Goal: Task Accomplishment & Management: Manage account settings

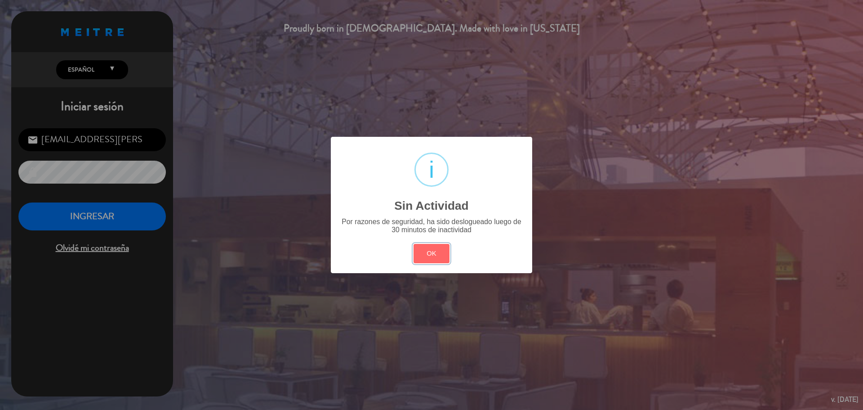
drag, startPoint x: 442, startPoint y: 256, endPoint x: 366, endPoint y: 256, distance: 76.0
click at [442, 256] on button "OK" at bounding box center [432, 253] width 36 height 19
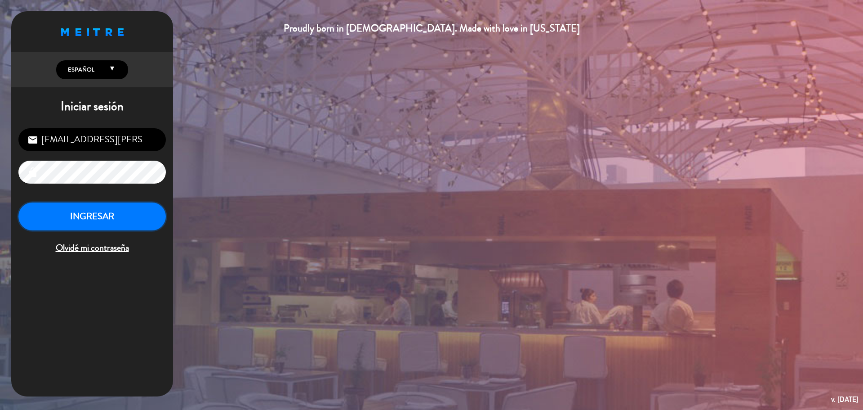
click at [109, 215] on button "INGRESAR" at bounding box center [92, 216] width 148 height 28
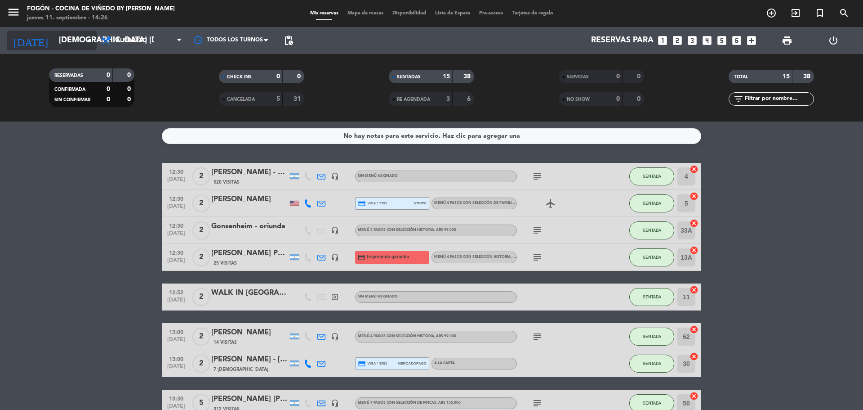
click at [23, 42] on icon "[DATE]" at bounding box center [31, 41] width 48 height 20
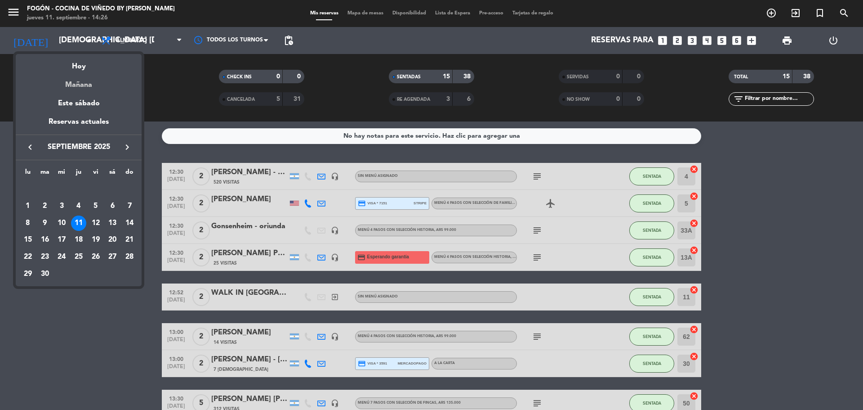
click at [87, 84] on div "Mañana" at bounding box center [79, 81] width 126 height 18
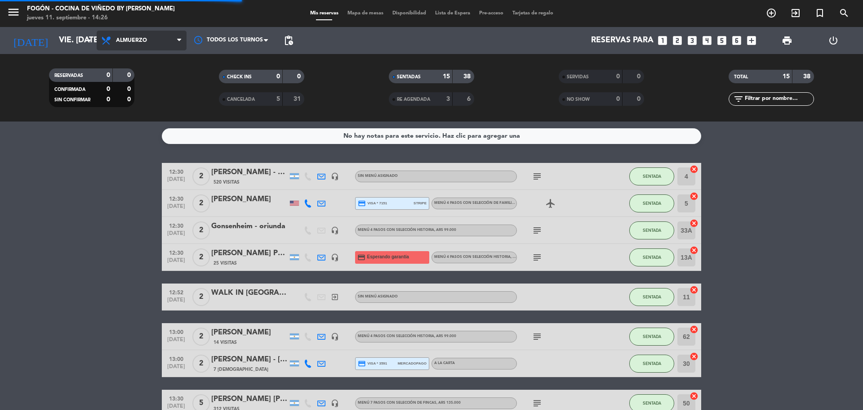
click at [123, 47] on span "Almuerzo" at bounding box center [142, 41] width 90 height 20
click at [123, 91] on div "menu Fogón - Cocina de viñedo by [PERSON_NAME] jueves 11. septiembre - 14:26 Mi…" at bounding box center [431, 60] width 863 height 121
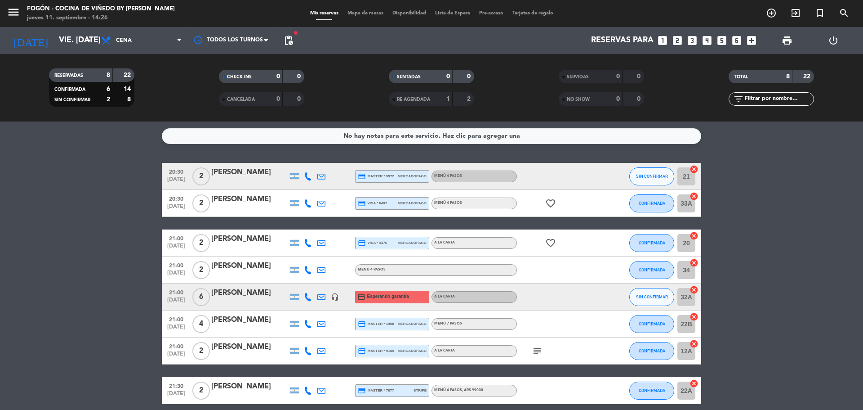
click at [305, 171] on div at bounding box center [307, 176] width 13 height 27
click at [306, 173] on icon at bounding box center [308, 176] width 8 height 8
click at [313, 161] on span "content_paste" at bounding box center [316, 161] width 7 height 7
click at [72, 34] on input "vie. [DATE]" at bounding box center [106, 40] width 104 height 18
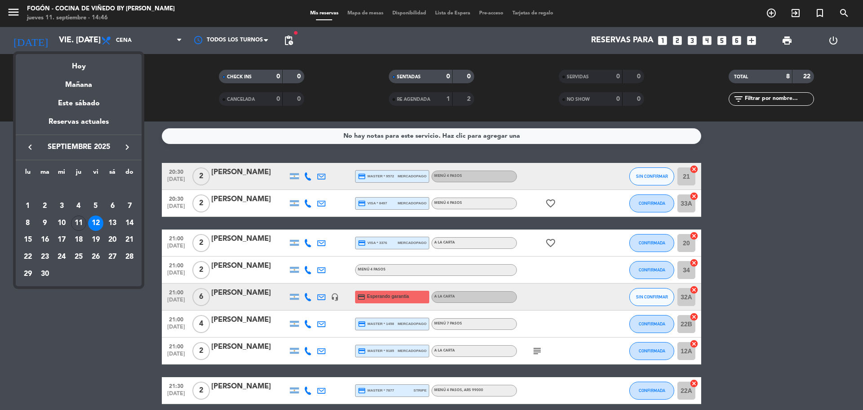
click at [17, 9] on div at bounding box center [431, 205] width 863 height 410
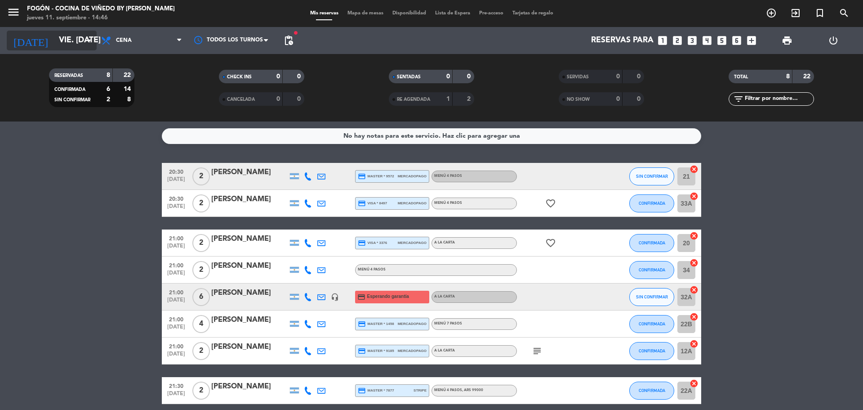
click at [75, 40] on input "vie. [DATE]" at bounding box center [106, 40] width 104 height 18
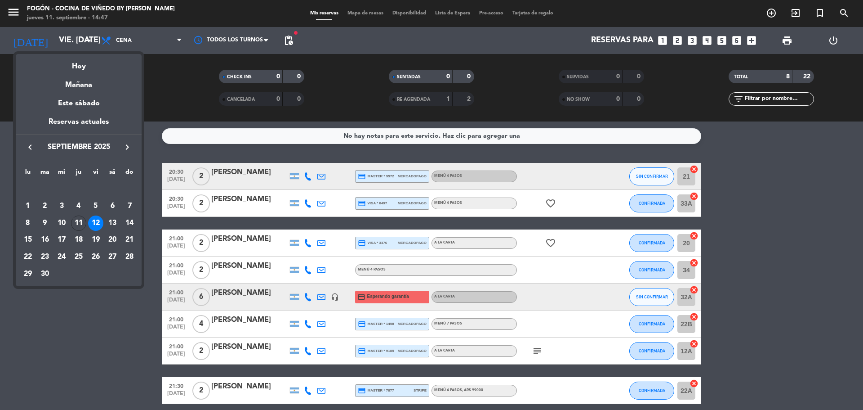
drag, startPoint x: 77, startPoint y: 55, endPoint x: 78, endPoint y: 65, distance: 9.9
click at [77, 63] on div "Hoy" at bounding box center [79, 63] width 126 height 18
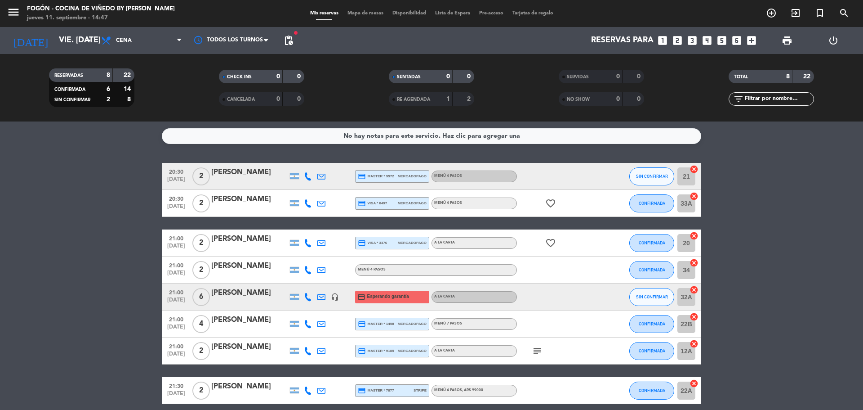
type input "[DEMOGRAPHIC_DATA] [DATE]"
click at [78, 66] on div "RESERVADAS 8 22 CONFIRMADA 6 14 SIN CONFIRMAR 2 8" at bounding box center [92, 87] width 170 height 49
click at [117, 45] on span "Cena" at bounding box center [142, 41] width 90 height 20
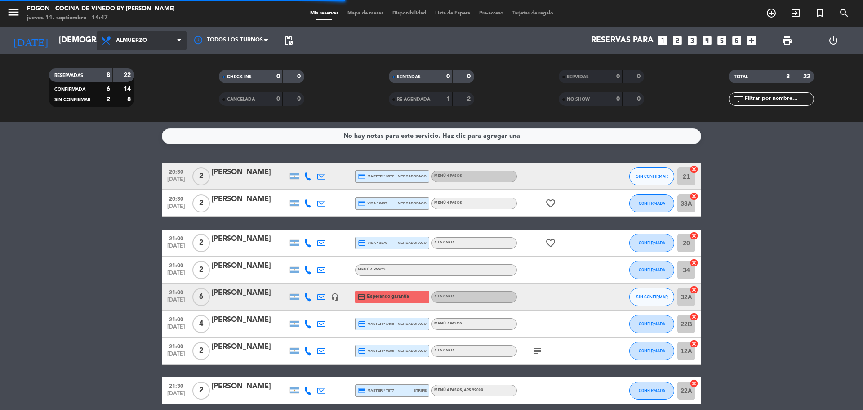
click at [138, 76] on div "menu Fogón - Cocina de viñedo by [PERSON_NAME] jueves 11. septiembre - 14:47 Mi…" at bounding box center [431, 60] width 863 height 121
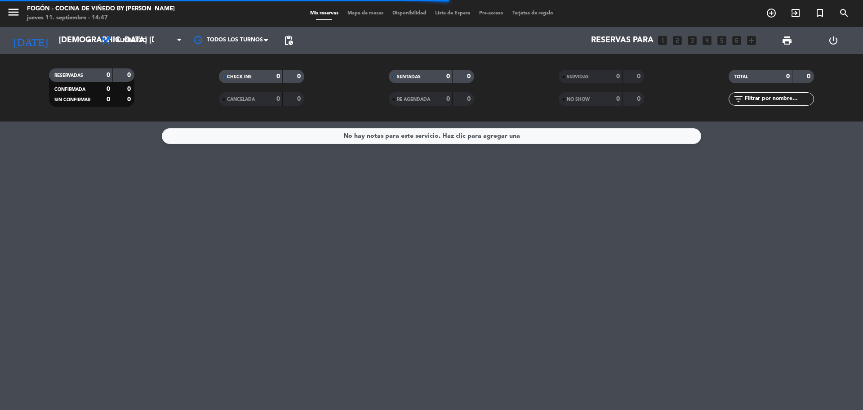
click at [4, 12] on div "menu Fogón - Cocina de viñedo by [PERSON_NAME] jueves 11. septiembre - 14:47" at bounding box center [108, 13] width 216 height 21
click at [10, 13] on icon "menu" at bounding box center [13, 11] width 13 height 13
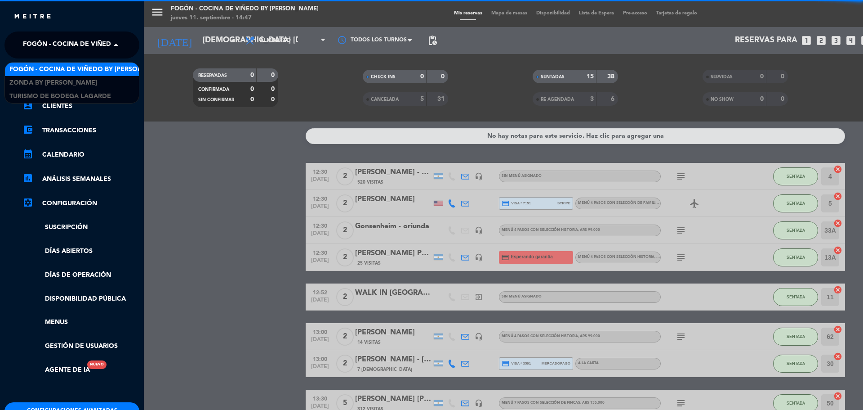
click at [36, 37] on span "Fogón - Cocina de viñedo by [PERSON_NAME]" at bounding box center [101, 45] width 157 height 19
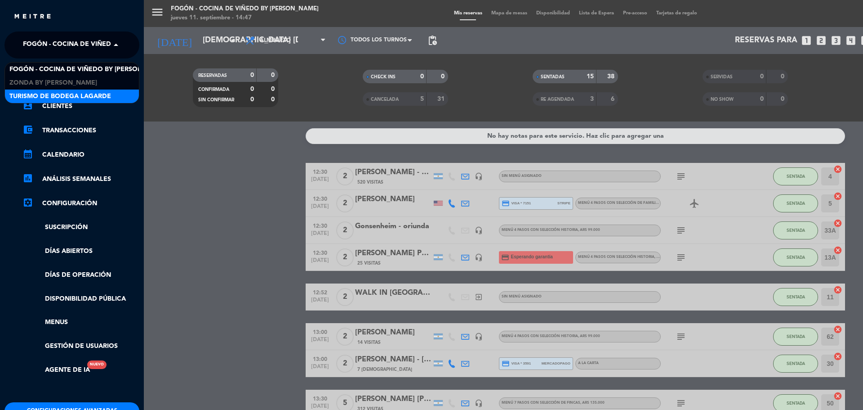
click at [32, 93] on span "Turismo de Bodega Lagarde" at bounding box center [60, 96] width 102 height 10
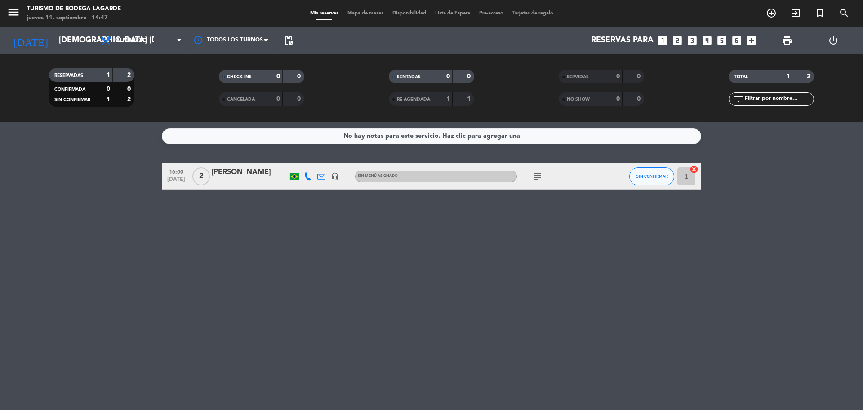
click at [295, 175] on div at bounding box center [294, 176] width 9 height 6
click at [528, 182] on div "subject" at bounding box center [557, 176] width 81 height 27
click at [530, 178] on div "subject" at bounding box center [557, 176] width 81 height 27
click at [532, 175] on icon "subject" at bounding box center [537, 176] width 11 height 11
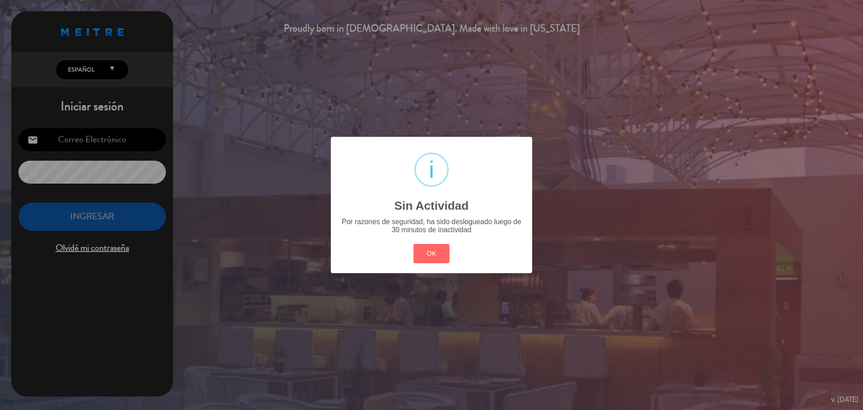
type input "[EMAIL_ADDRESS][PERSON_NAME][DOMAIN_NAME]"
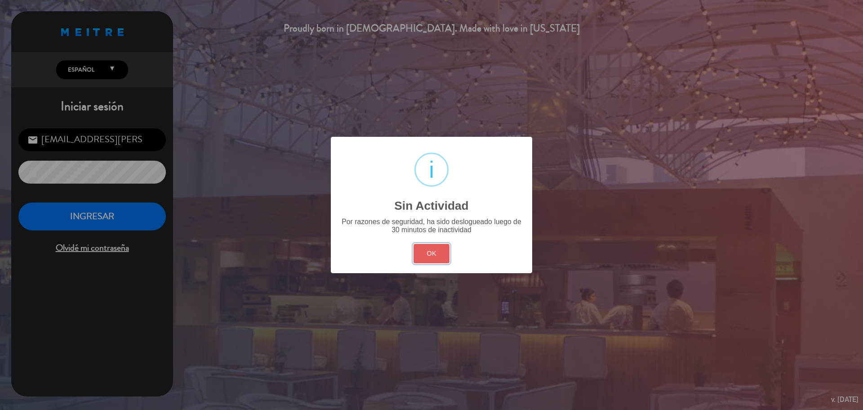
click at [424, 255] on button "OK" at bounding box center [432, 253] width 36 height 19
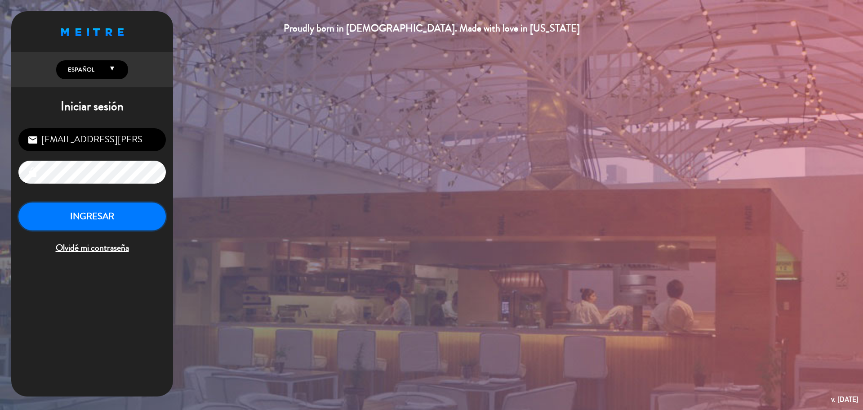
click at [129, 204] on button "INGRESAR" at bounding box center [92, 216] width 148 height 28
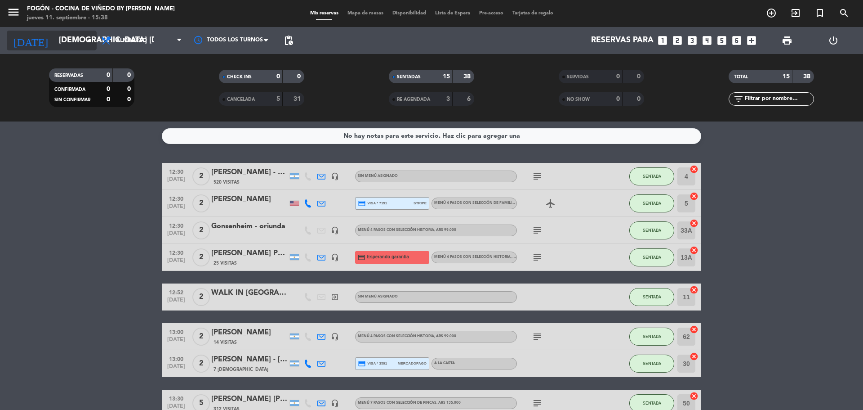
click at [75, 43] on input "[DEMOGRAPHIC_DATA] [DATE]" at bounding box center [106, 40] width 104 height 18
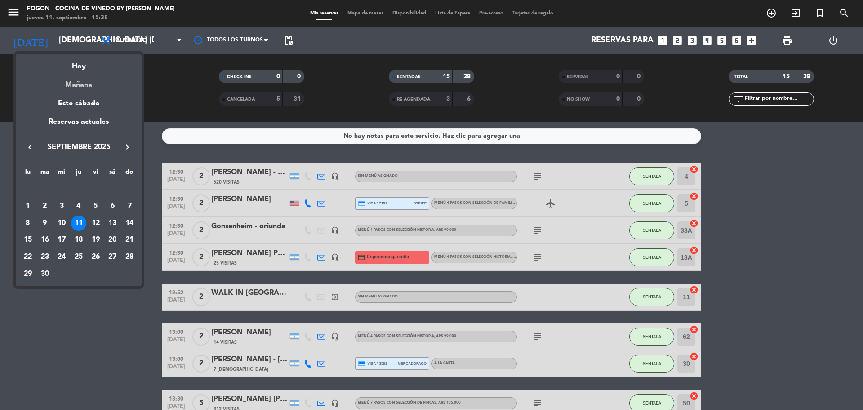
click at [90, 78] on div "Mañana" at bounding box center [79, 81] width 126 height 18
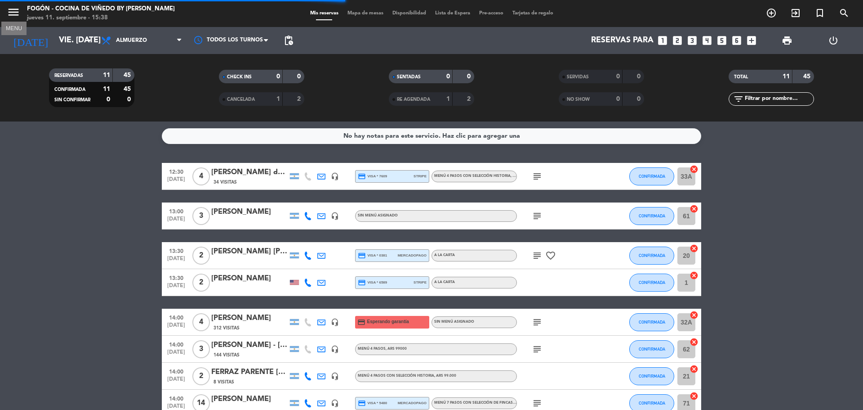
click at [15, 14] on icon "menu" at bounding box center [13, 11] width 13 height 13
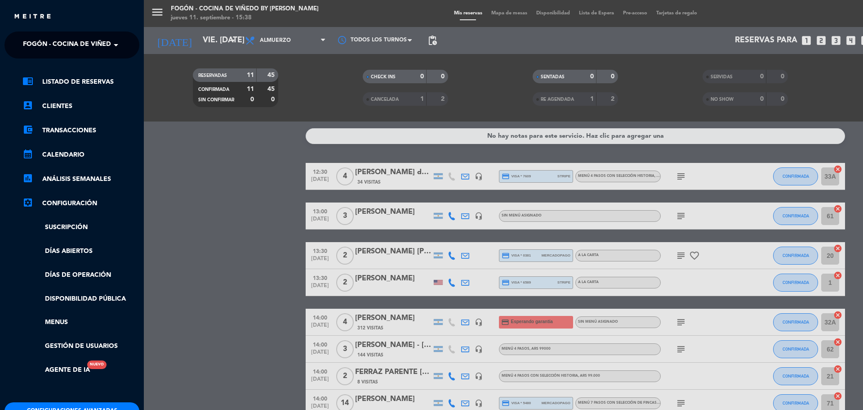
click at [73, 40] on span "Fogón - Cocina de viñedo by [PERSON_NAME]" at bounding box center [101, 45] width 157 height 19
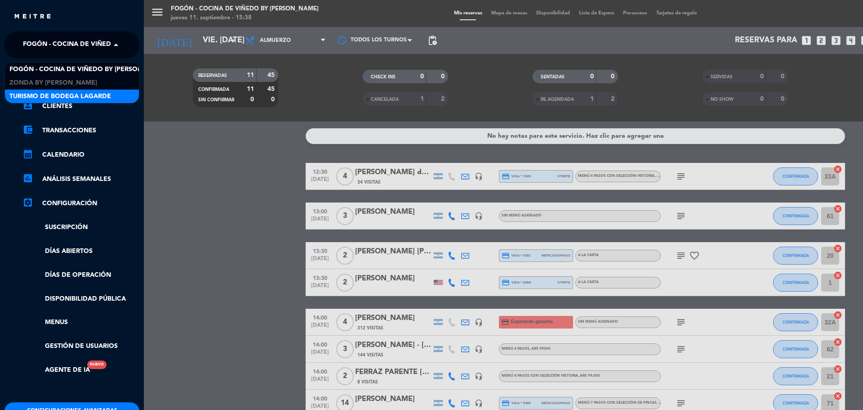
click at [60, 90] on div "Turismo de Bodega Lagarde" at bounding box center [72, 95] width 134 height 13
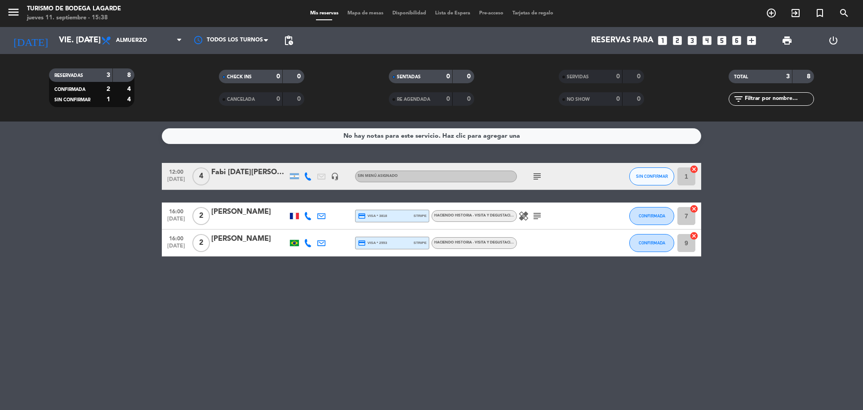
click at [536, 172] on icon "subject" at bounding box center [537, 176] width 11 height 11
click at [233, 174] on div "Fabi [DATE][PERSON_NAME] - Zonda" at bounding box center [249, 172] width 76 height 12
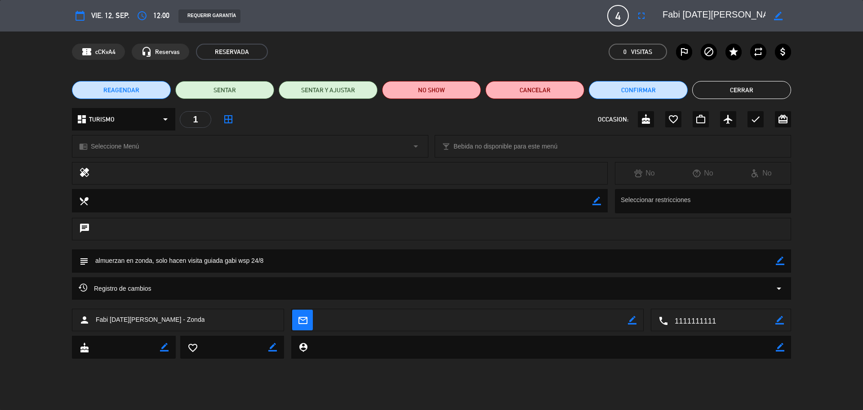
click at [741, 87] on button "Cerrar" at bounding box center [742, 90] width 99 height 18
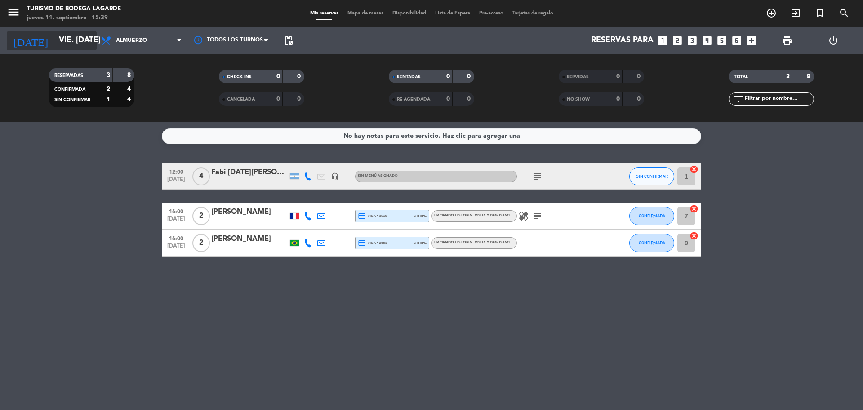
click at [54, 34] on input "vie. [DATE]" at bounding box center [106, 40] width 104 height 18
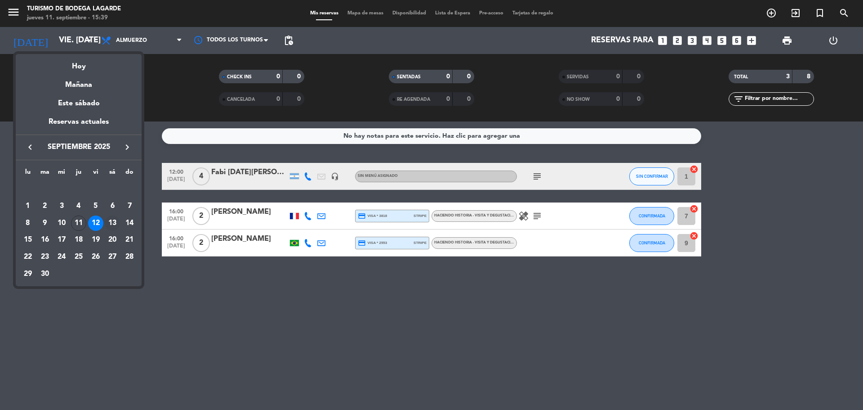
click at [111, 225] on div "13" at bounding box center [112, 222] width 15 height 15
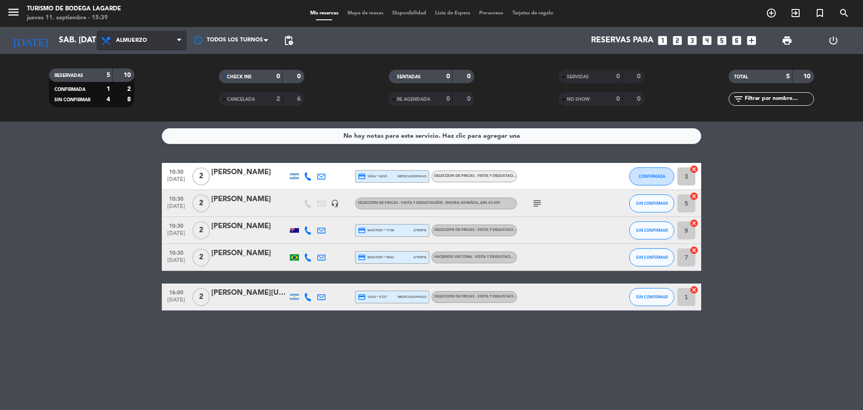
click at [131, 46] on span "Almuerzo" at bounding box center [142, 41] width 90 height 20
click at [156, 85] on div "menu Turismo de Bodega [PERSON_NAME] jueves 11. septiembre - 15:39 Mis reservas…" at bounding box center [431, 60] width 863 height 121
click at [169, 45] on span "Almuerzo" at bounding box center [142, 41] width 90 height 20
click at [129, 76] on div "menu Turismo de Bodega [PERSON_NAME] jueves 11. septiembre - 15:39 Mis reservas…" at bounding box center [431, 60] width 863 height 121
click at [134, 39] on span "Almuerzo" at bounding box center [131, 40] width 31 height 6
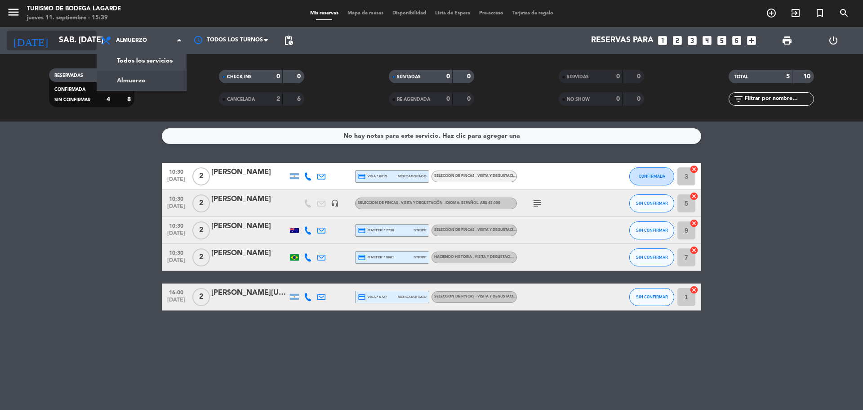
click at [54, 35] on input "sáb. [DATE]" at bounding box center [106, 40] width 104 height 18
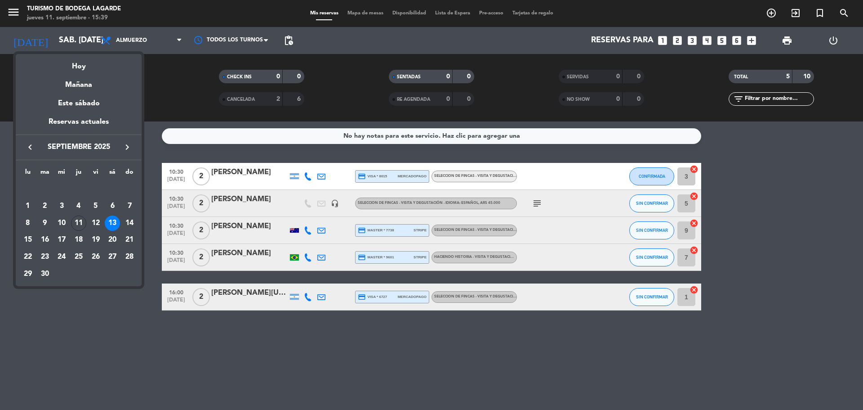
click at [2, 3] on div at bounding box center [431, 205] width 863 height 410
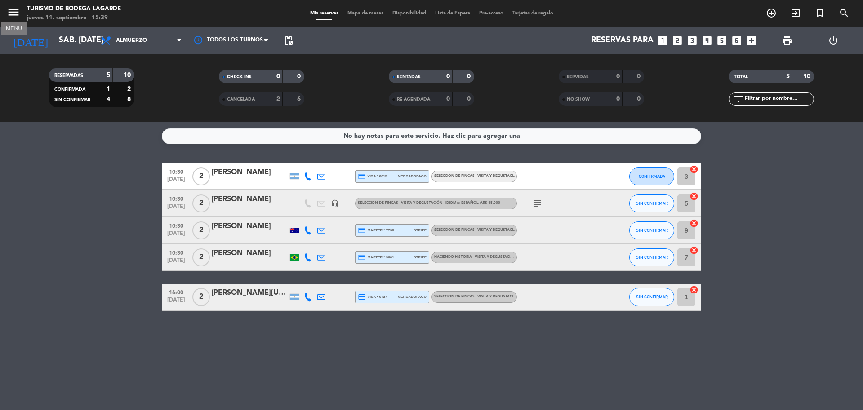
click at [21, 19] on span "menu MENU" at bounding box center [17, 13] width 20 height 21
click at [12, 12] on icon "menu" at bounding box center [13, 11] width 13 height 13
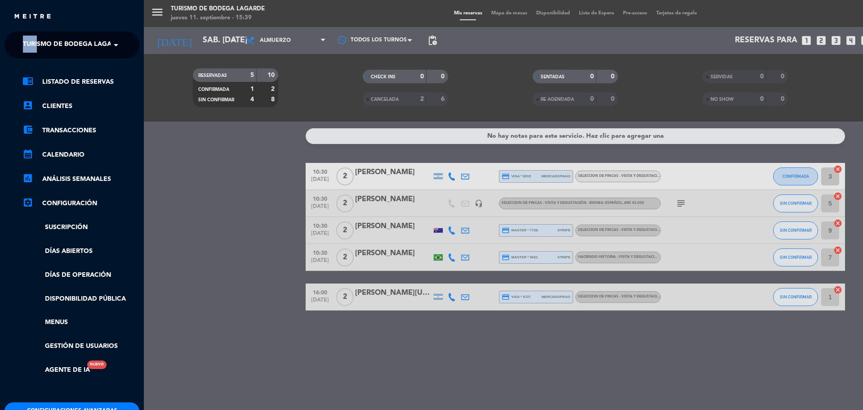
drag, startPoint x: 37, startPoint y: 31, endPoint x: 38, endPoint y: 37, distance: 6.0
click at [38, 34] on div "close × Turismo de Bodega [PERSON_NAME] × chrome_reader_mode Listado de Reserva…" at bounding box center [72, 205] width 144 height 410
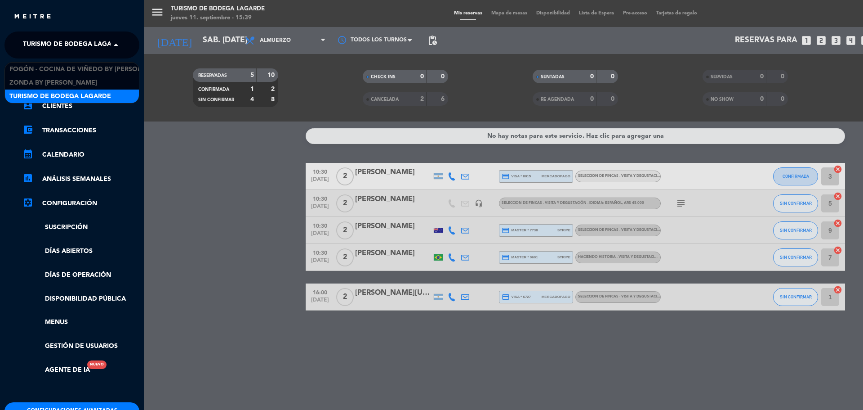
drag, startPoint x: 44, startPoint y: 45, endPoint x: 58, endPoint y: 59, distance: 20.1
click at [45, 48] on span "Turismo de Bodega Lagarde" at bounding box center [74, 45] width 102 height 19
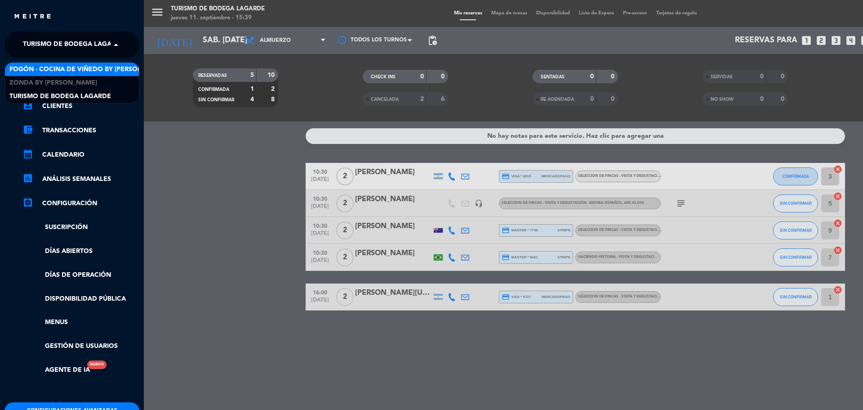
click at [66, 70] on span "Fogón - Cocina de viñedo by [PERSON_NAME]" at bounding box center [87, 69] width 157 height 10
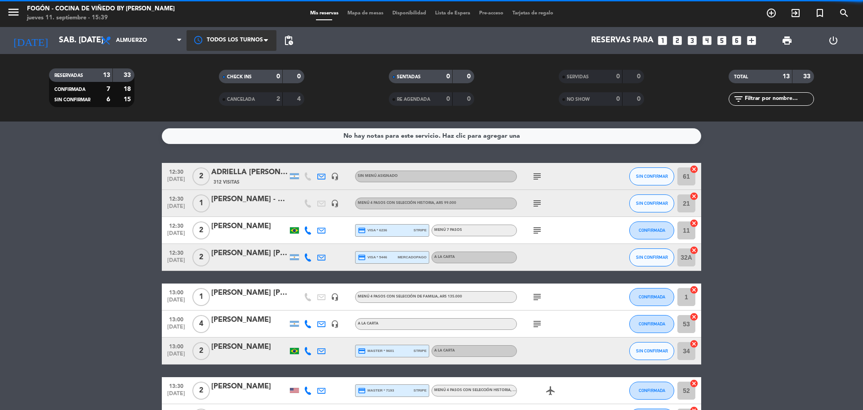
click at [217, 45] on div at bounding box center [232, 40] width 90 height 20
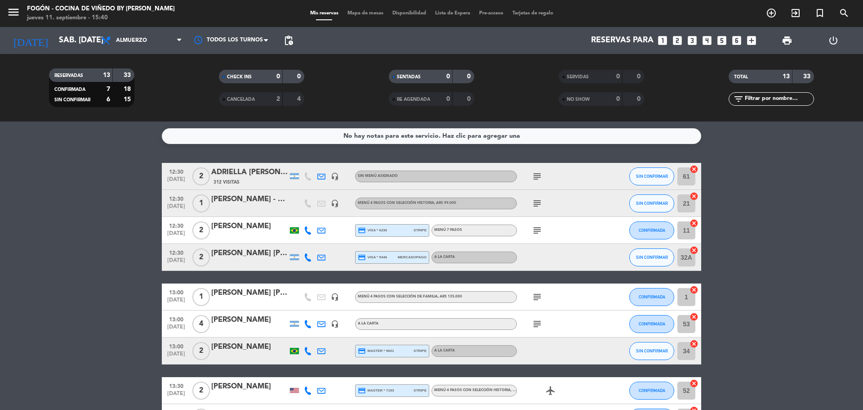
click at [30, 235] on bookings-row "12:30 [DATE] 2 ADRIELLA MARCO - Sineus 312 Visitas headset_mic Sin menú asignad…" at bounding box center [431, 363] width 863 height 401
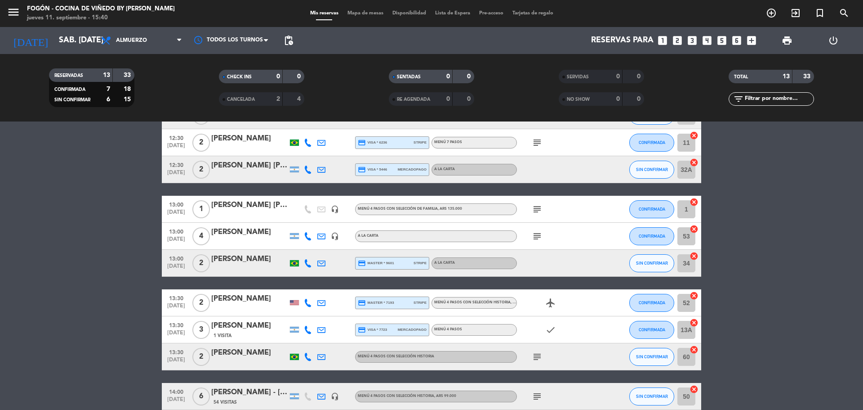
scroll to position [64, 0]
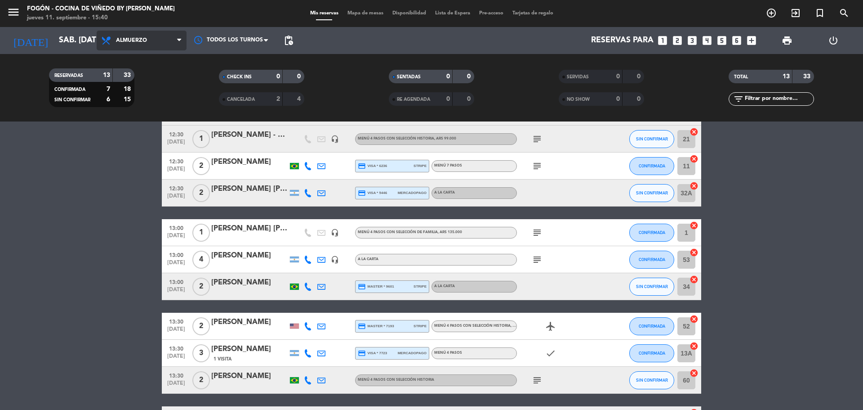
click at [115, 33] on span "Almuerzo" at bounding box center [142, 41] width 90 height 20
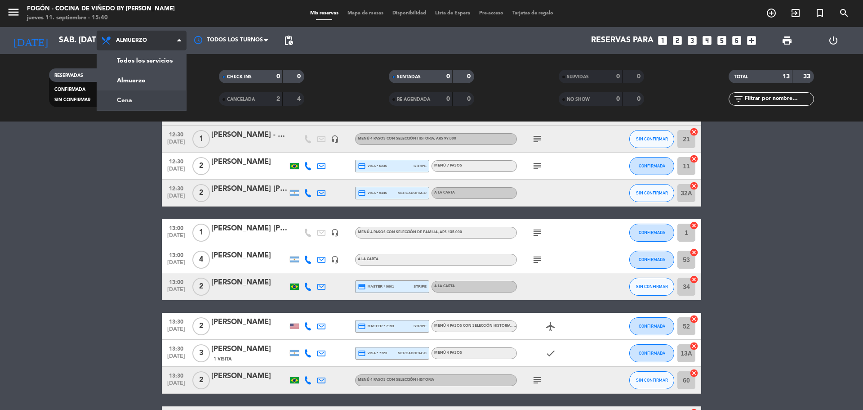
click at [127, 98] on div "menu Fogón - Cocina de viñedo by [PERSON_NAME] jueves 11. septiembre - 15:40 Mi…" at bounding box center [431, 60] width 863 height 121
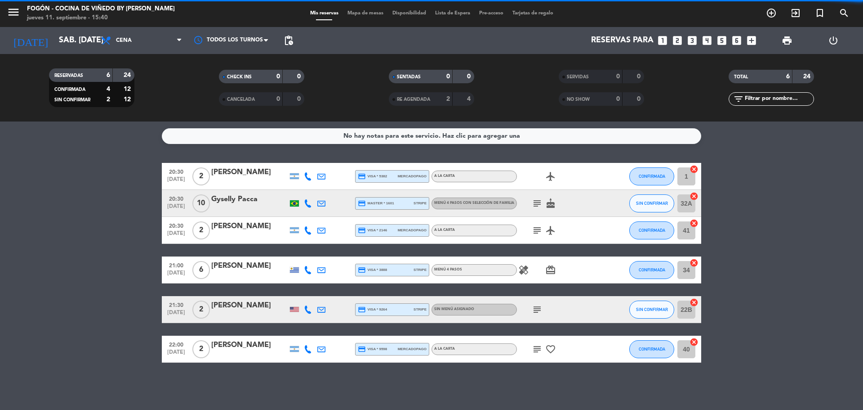
scroll to position [0, 0]
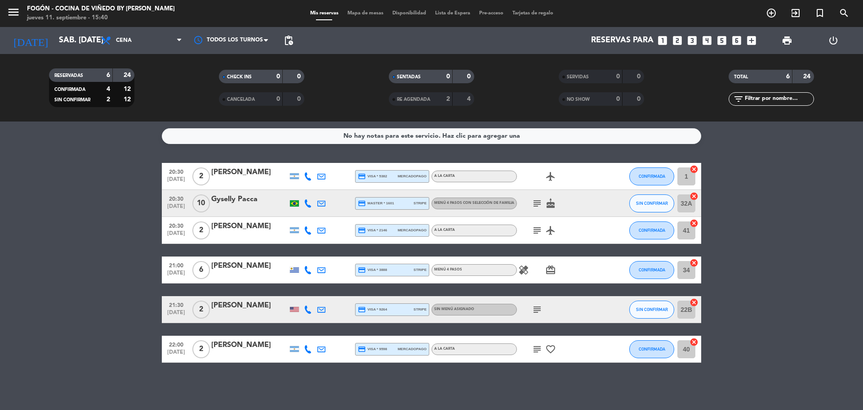
click at [254, 309] on div "[PERSON_NAME]" at bounding box center [249, 306] width 76 height 12
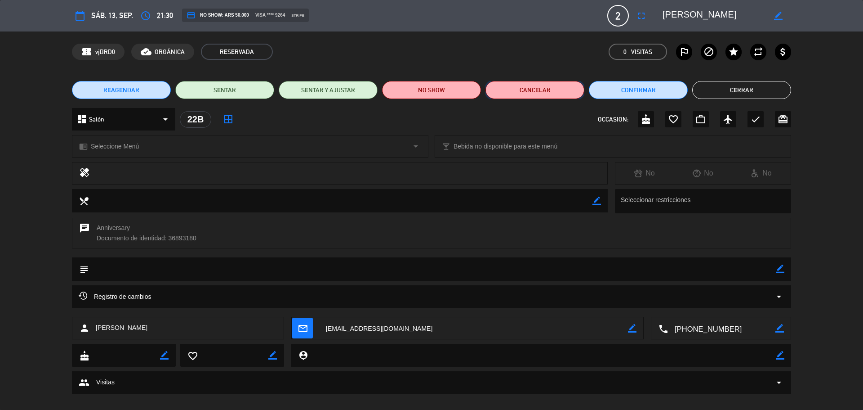
click at [564, 90] on button "Cancelar" at bounding box center [535, 90] width 99 height 18
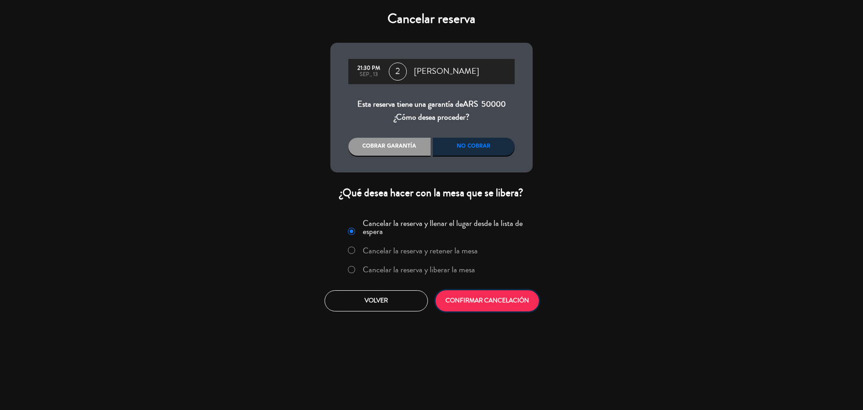
click at [508, 300] on button "CONFIRMAR CANCELACIÓN" at bounding box center [487, 300] width 103 height 21
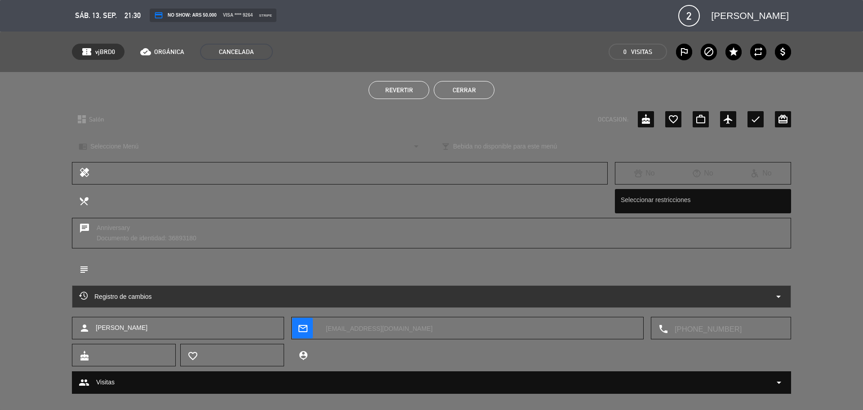
click at [440, 84] on button "Cerrar" at bounding box center [464, 90] width 61 height 18
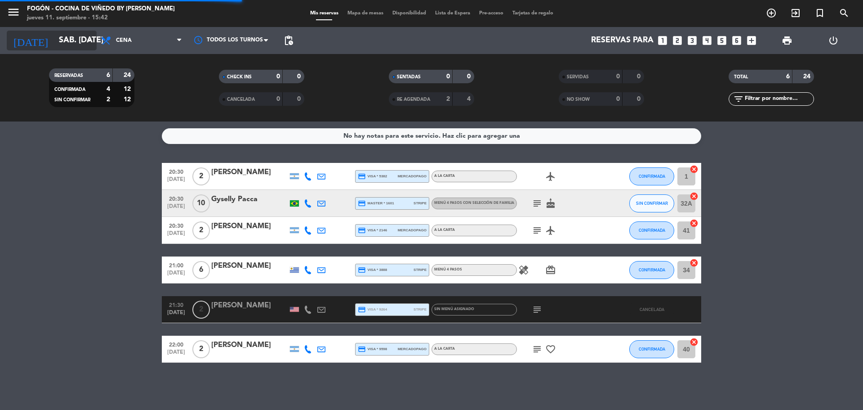
click at [67, 37] on input "sáb. [DATE]" at bounding box center [106, 40] width 104 height 18
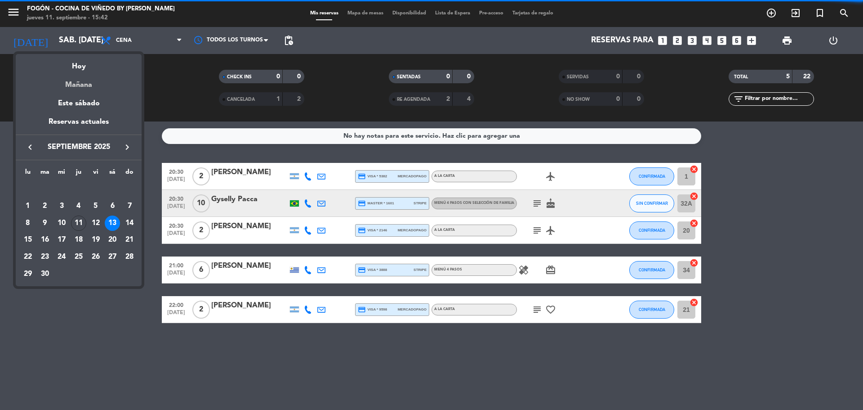
click at [74, 80] on div "Mañana" at bounding box center [79, 81] width 126 height 18
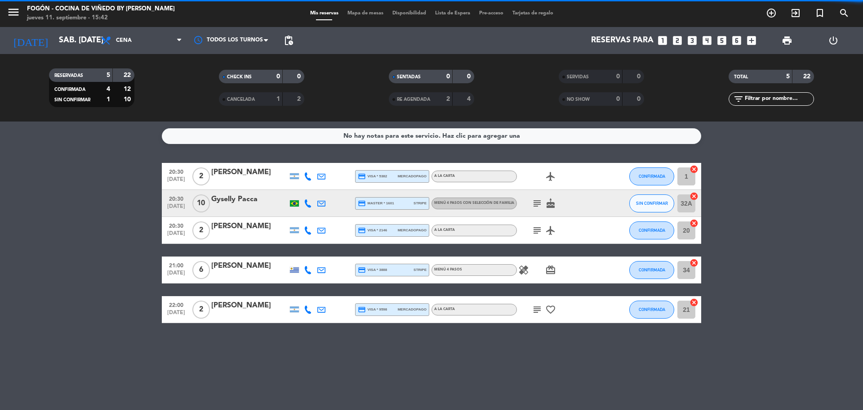
type input "vie. [DATE]"
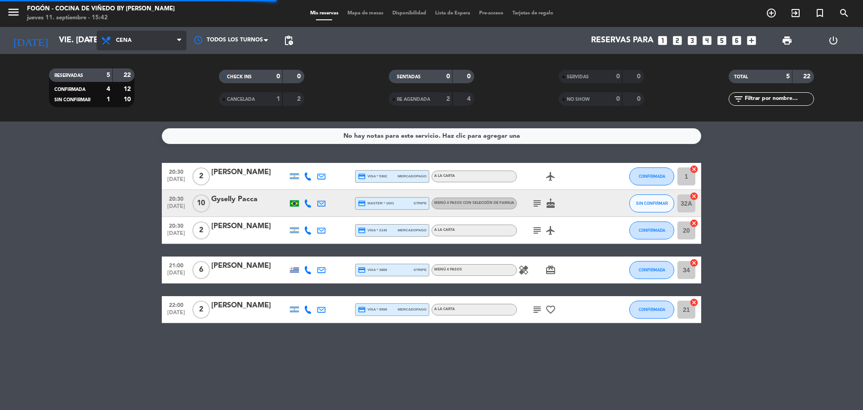
click at [120, 31] on div "Todos los servicios Almuerzo Cena Cena Todos los servicios Almuerzo Cena" at bounding box center [142, 40] width 90 height 27
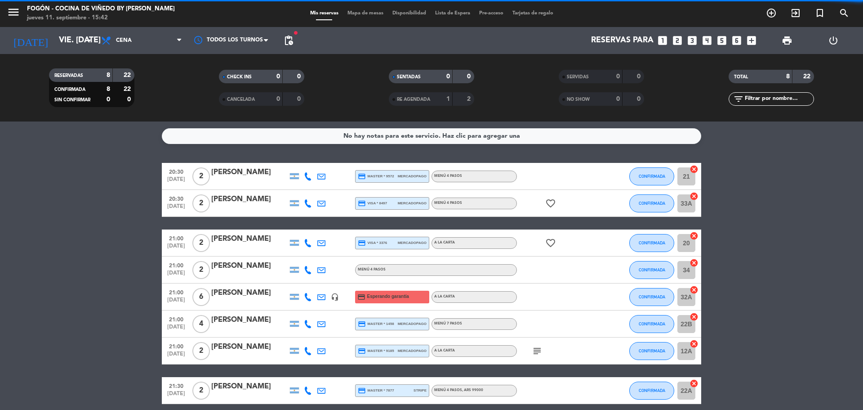
click at [124, 40] on span "Cena" at bounding box center [124, 40] width 16 height 6
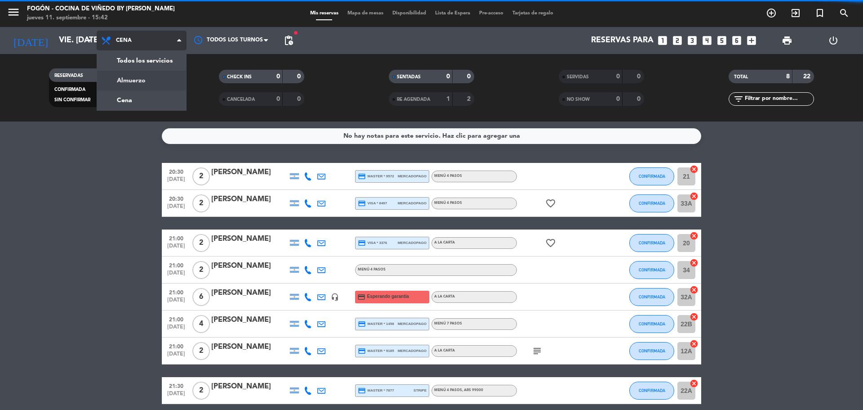
click at [125, 78] on div "menu Fogón - Cocina de viñedo by [PERSON_NAME] jueves 11. septiembre - 15:42 Mi…" at bounding box center [431, 60] width 863 height 121
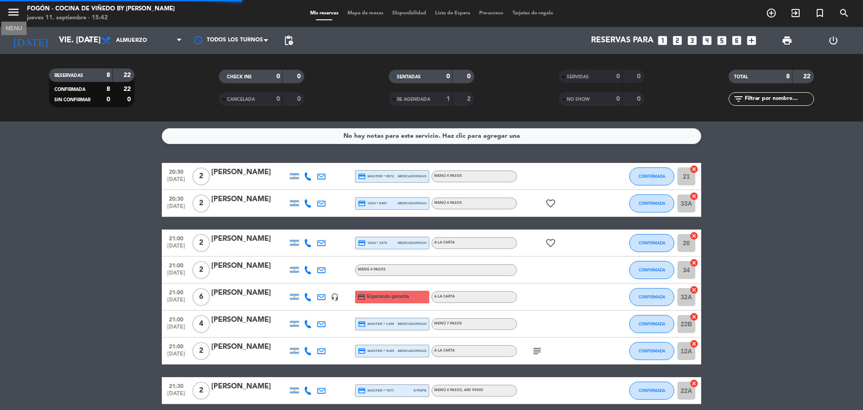
click at [19, 16] on icon "menu" at bounding box center [13, 11] width 13 height 13
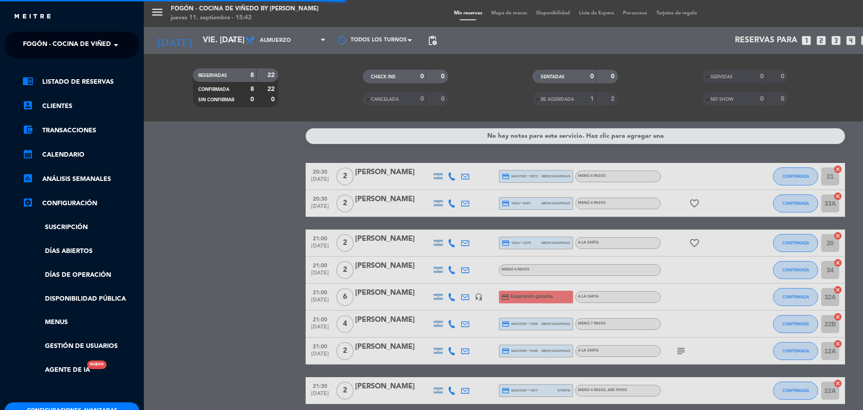
click at [33, 28] on div "close × Fogón - Cocina de viñedo by [PERSON_NAME] × chrome_reader_mode Listado …" at bounding box center [72, 205] width 144 height 410
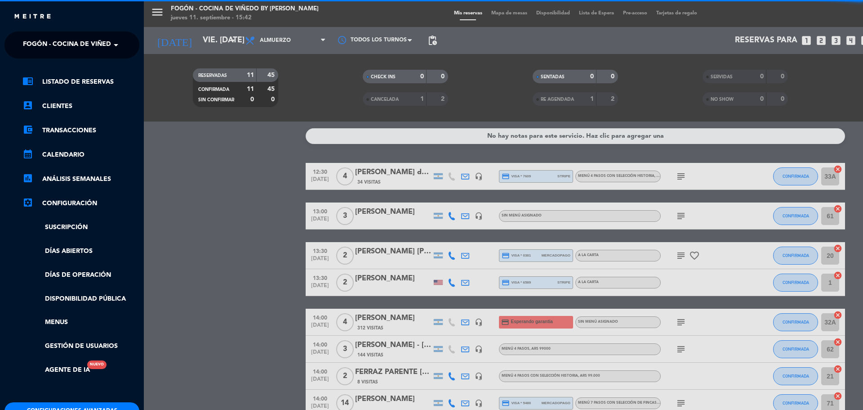
click at [36, 40] on span "Fogón - Cocina de viñedo by [PERSON_NAME]" at bounding box center [101, 45] width 157 height 19
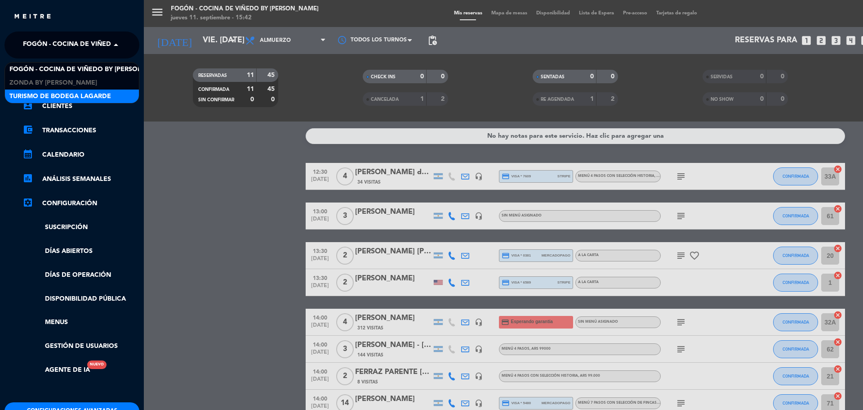
click at [43, 94] on span "Turismo de Bodega Lagarde" at bounding box center [60, 96] width 102 height 10
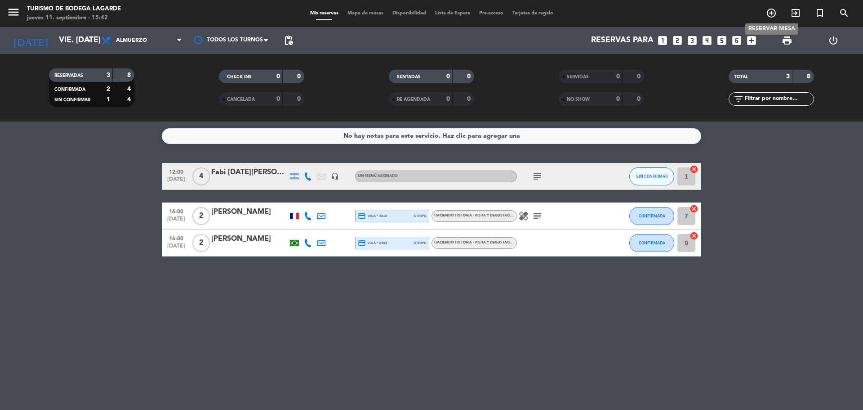
click at [768, 7] on span "add_circle_outline" at bounding box center [772, 12] width 24 height 15
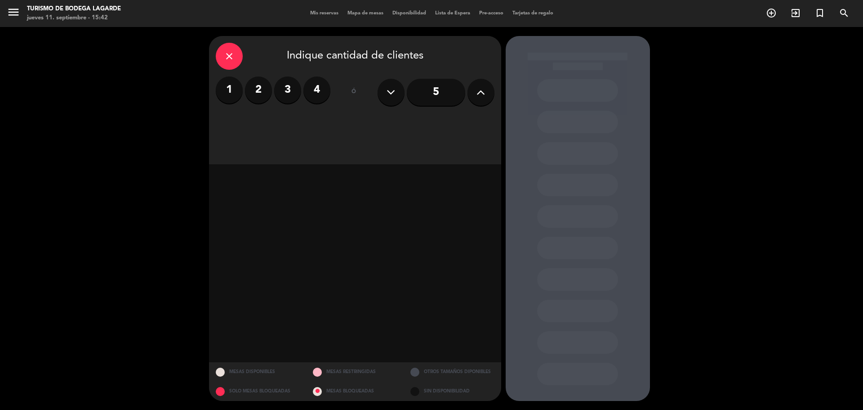
click at [259, 88] on label "2" at bounding box center [258, 89] width 27 height 27
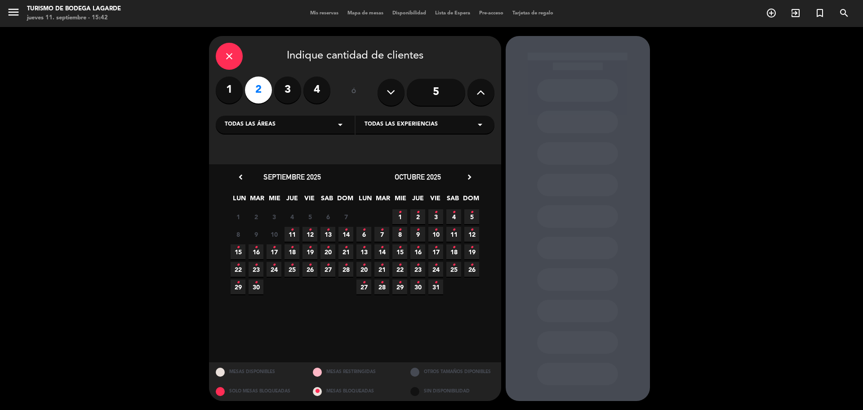
click at [310, 233] on icon "•" at bounding box center [310, 230] width 3 height 14
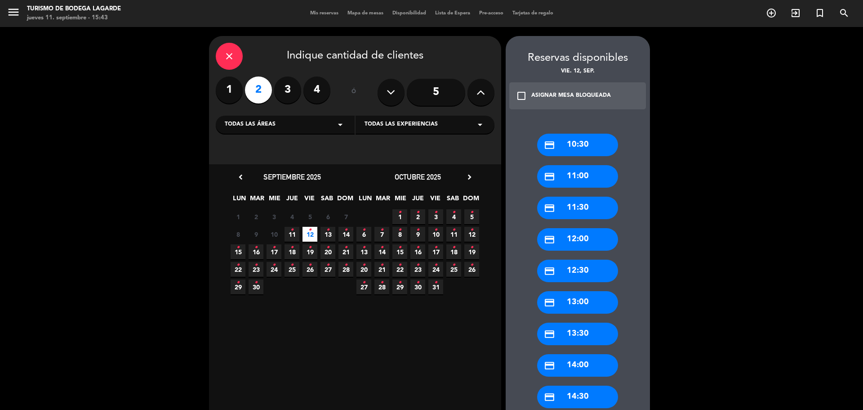
click at [579, 241] on div "credit_card 12:00" at bounding box center [577, 239] width 81 height 22
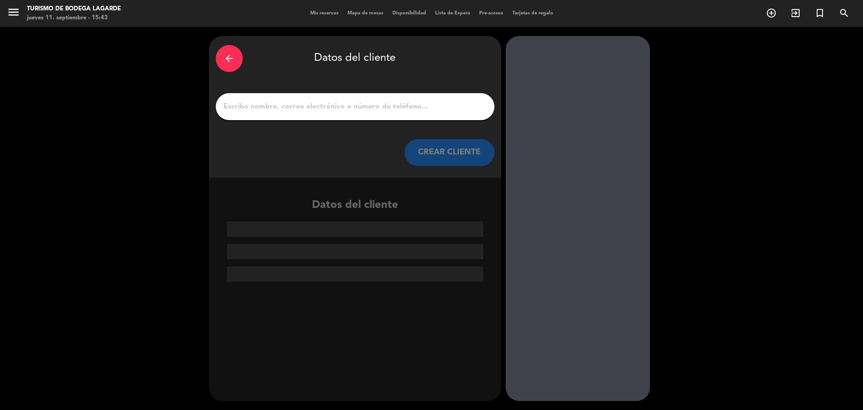
click at [243, 106] on input "1" at bounding box center [355, 106] width 265 height 13
paste input "[PERSON_NAME]"
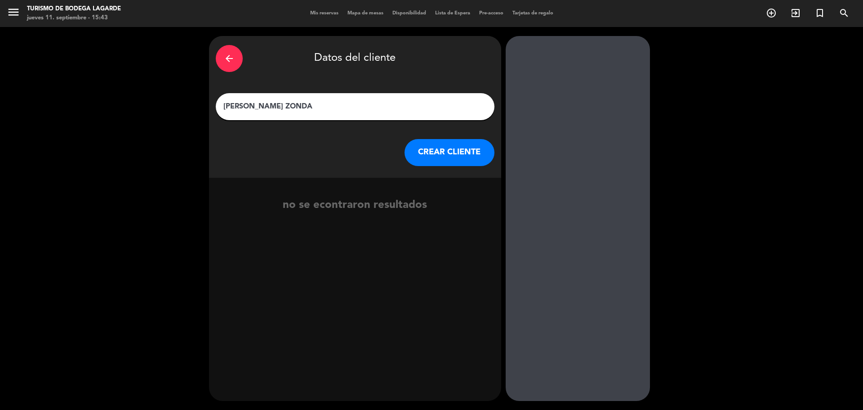
type input "[PERSON_NAME] ZONDA"
click at [478, 148] on button "CREAR CLIENTE" at bounding box center [450, 152] width 90 height 27
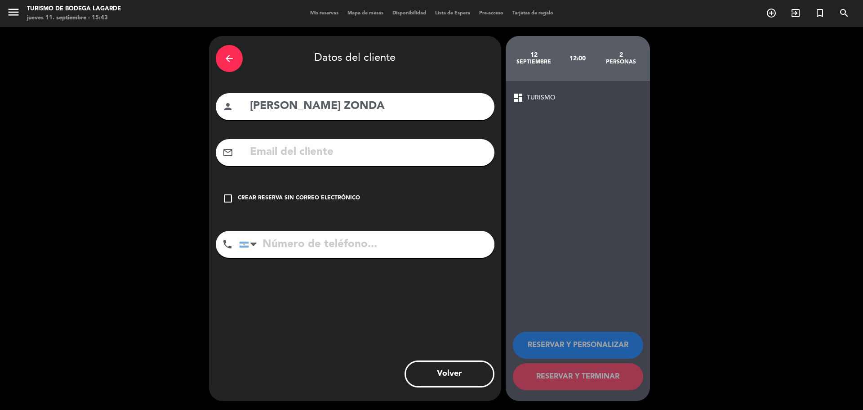
click at [404, 152] on input "text" at bounding box center [368, 152] width 239 height 18
click at [250, 194] on div "Crear reserva sin correo electrónico" at bounding box center [299, 198] width 122 height 9
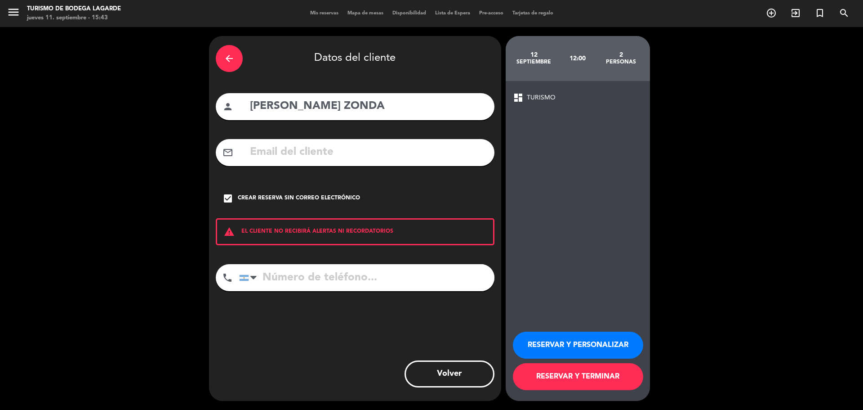
click at [577, 378] on button "RESERVAR Y TERMINAR" at bounding box center [578, 376] width 130 height 27
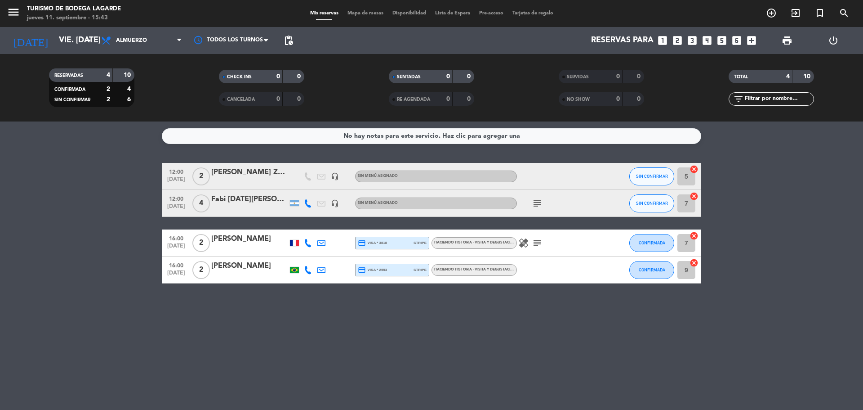
click at [236, 185] on div at bounding box center [249, 182] width 76 height 7
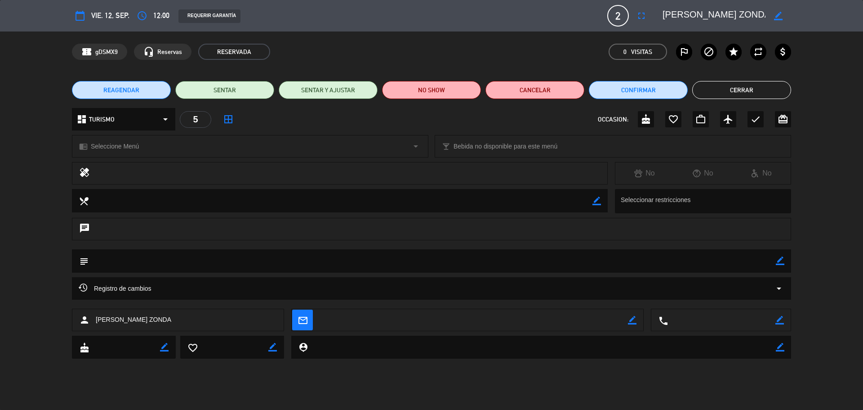
click at [776, 262] on div "subject border_color" at bounding box center [432, 260] width 720 height 23
click at [776, 262] on icon "border_color" at bounding box center [780, 260] width 9 height 9
click at [768, 260] on textarea at bounding box center [433, 260] width 688 height 23
click at [784, 260] on icon at bounding box center [780, 260] width 9 height 9
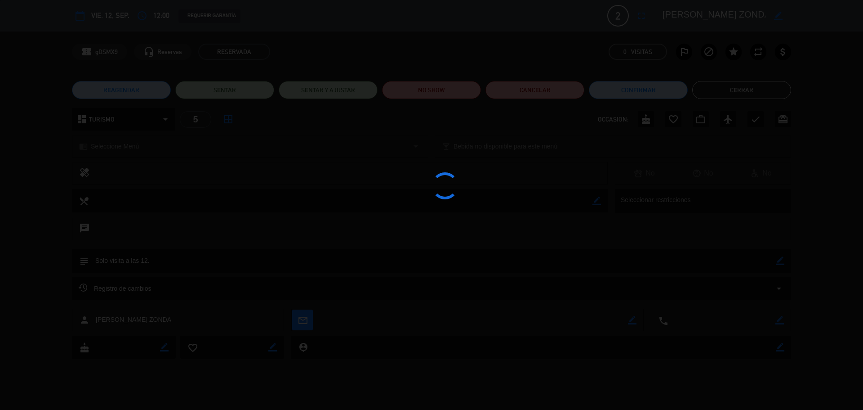
type textarea "Solo visita a las 12."
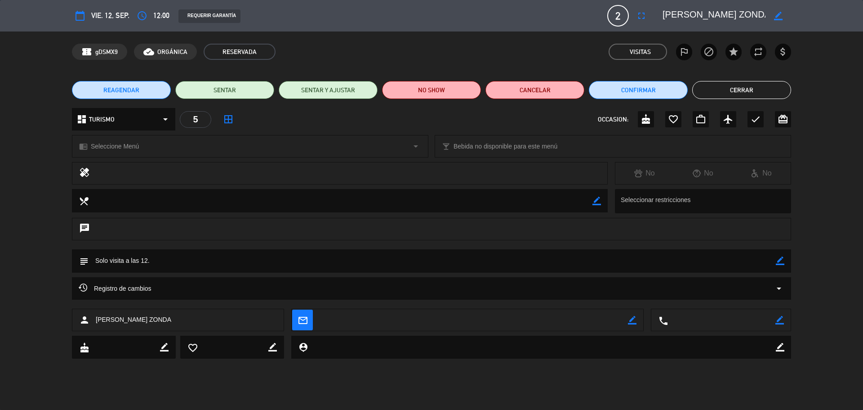
click at [730, 86] on button "Cerrar" at bounding box center [742, 90] width 99 height 18
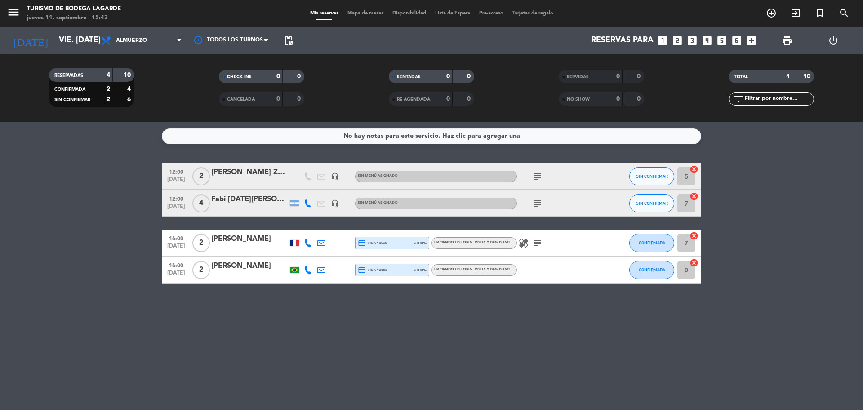
click at [540, 196] on div "subject" at bounding box center [557, 203] width 81 height 27
click at [535, 201] on icon "subject" at bounding box center [537, 203] width 11 height 11
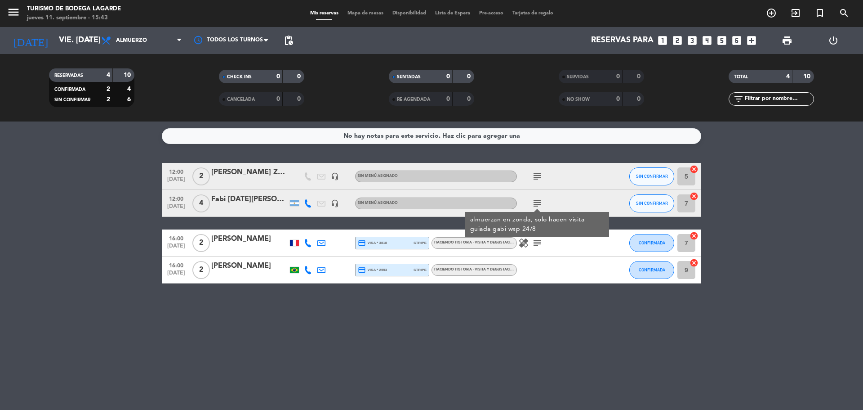
click at [536, 176] on icon "subject" at bounding box center [537, 176] width 11 height 11
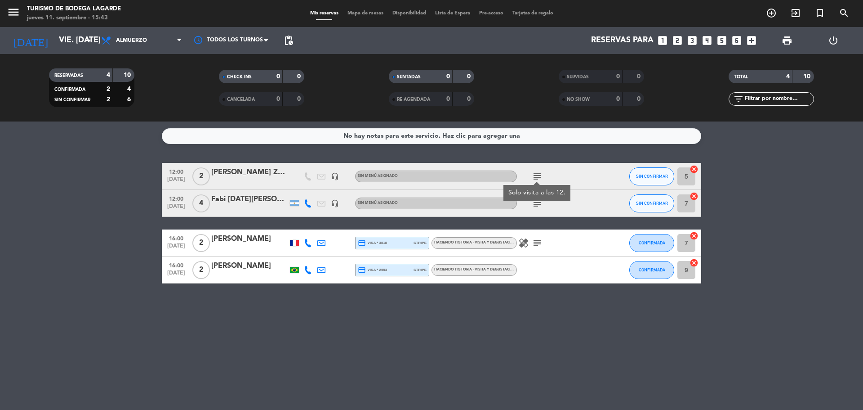
click at [228, 174] on div "[PERSON_NAME] ZONDA" at bounding box center [249, 172] width 76 height 12
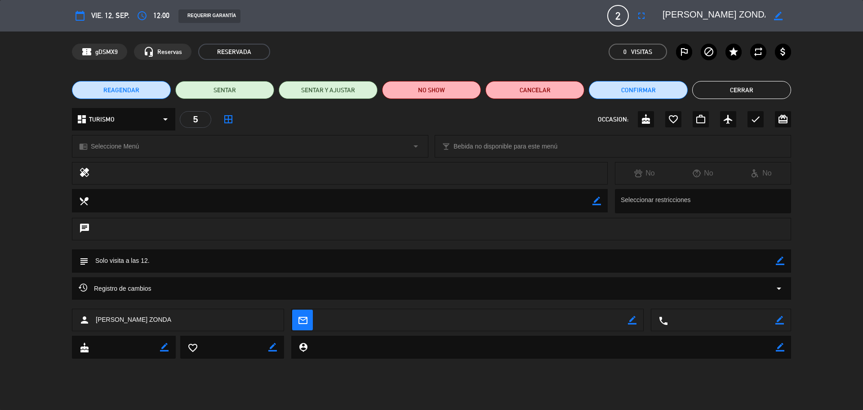
click at [778, 263] on icon "border_color" at bounding box center [780, 260] width 9 height 9
click at [101, 258] on textarea at bounding box center [433, 260] width 688 height 23
drag, startPoint x: 99, startPoint y: 259, endPoint x: 80, endPoint y: 256, distance: 19.1
click at [80, 256] on div "subject" at bounding box center [432, 260] width 720 height 23
type textarea "Almuerzan en zonda solo visita a las 12."
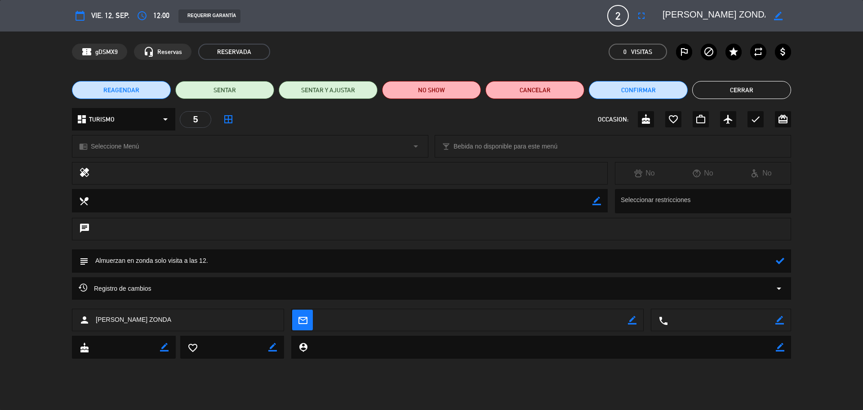
click at [777, 260] on icon at bounding box center [780, 260] width 9 height 9
click at [717, 83] on button "Cerrar" at bounding box center [742, 90] width 99 height 18
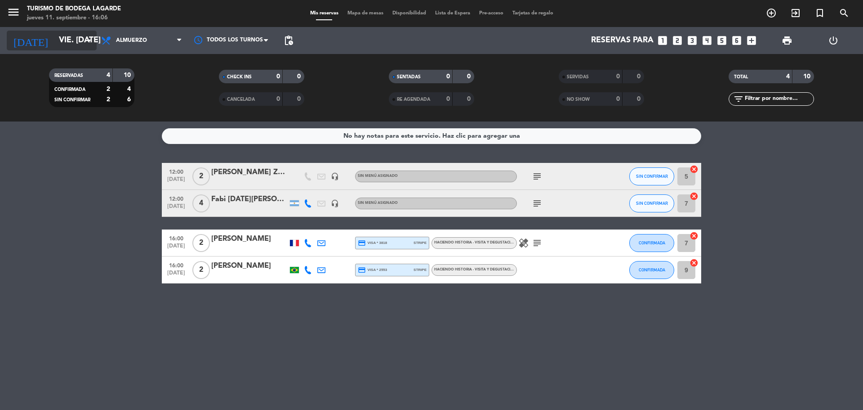
click at [83, 31] on input "vie. [DATE]" at bounding box center [106, 40] width 104 height 18
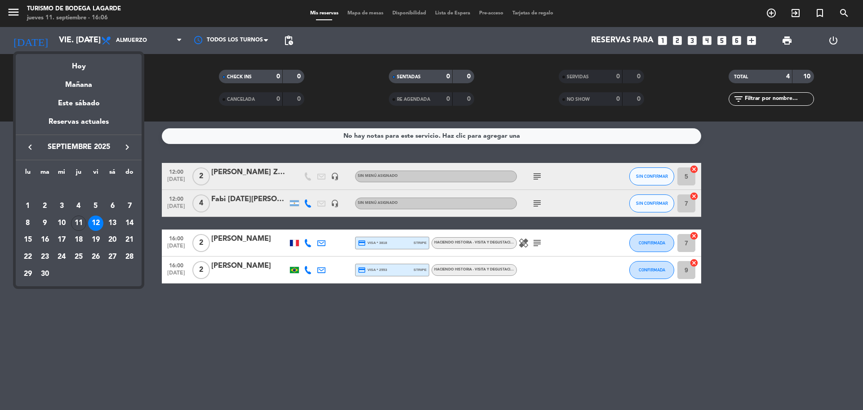
click at [126, 148] on icon "keyboard_arrow_right" at bounding box center [127, 147] width 11 height 11
click at [97, 241] on div "17" at bounding box center [95, 239] width 15 height 15
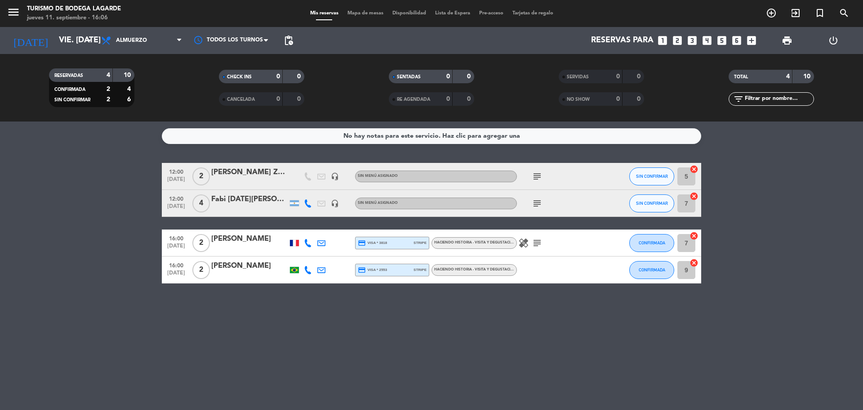
type input "vie. [DATE]"
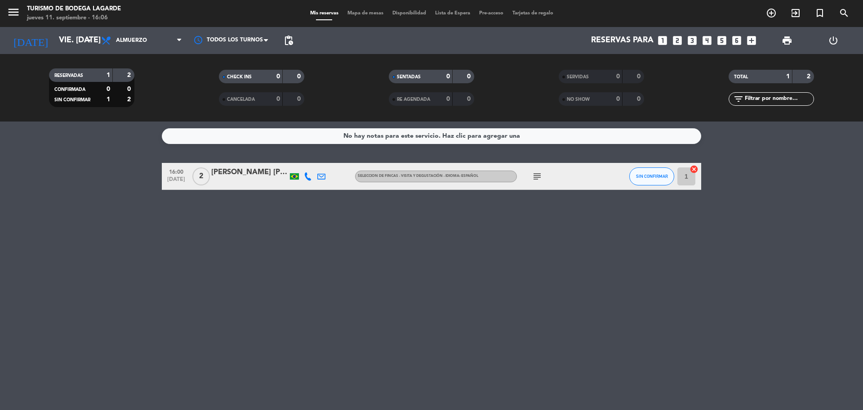
click at [4, 12] on div "menu Turismo de Bodega [PERSON_NAME] jueves 11. septiembre - 16:06" at bounding box center [108, 13] width 216 height 21
click at [16, 15] on icon "menu" at bounding box center [13, 11] width 13 height 13
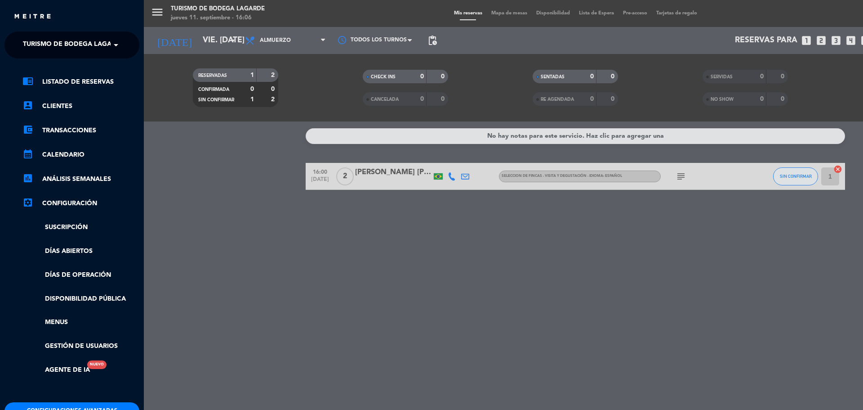
click at [58, 58] on ng-select "× Turismo de Bodega [PERSON_NAME] ×" at bounding box center [71, 44] width 135 height 27
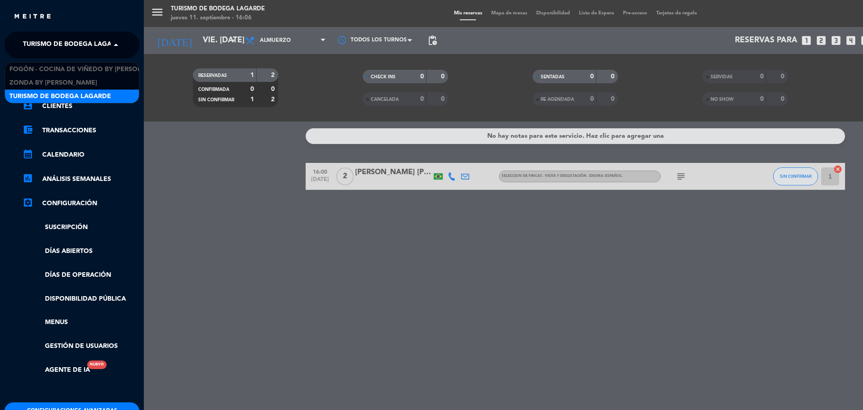
click at [56, 39] on span "Turismo de Bodega Lagarde" at bounding box center [74, 45] width 102 height 19
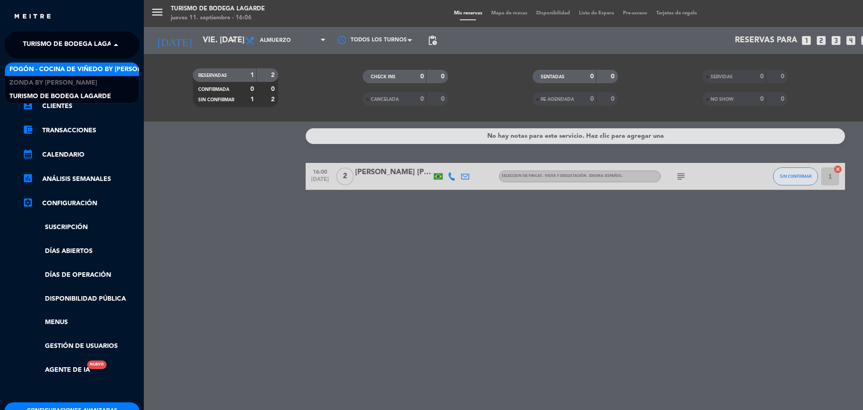
click at [58, 70] on span "Fogón - Cocina de viñedo by [PERSON_NAME]" at bounding box center [87, 69] width 157 height 10
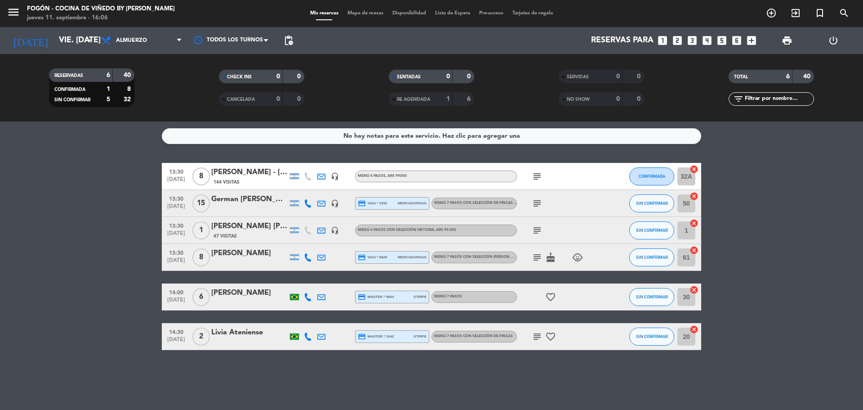
click at [771, 10] on icon "add_circle_outline" at bounding box center [771, 13] width 11 height 11
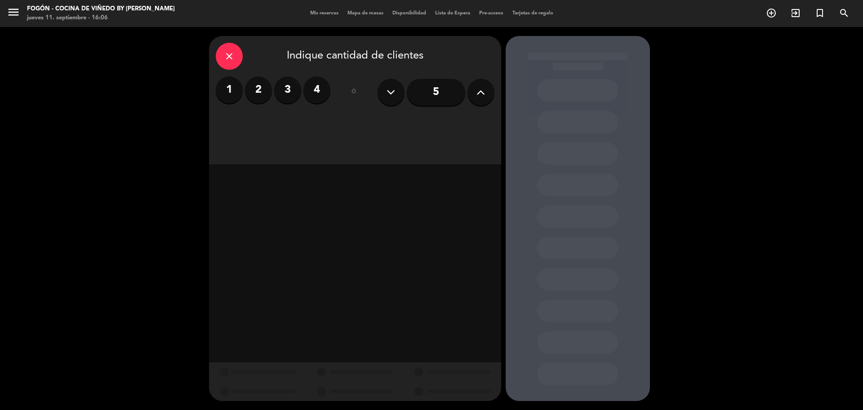
click at [223, 57] on div "close" at bounding box center [229, 56] width 27 height 27
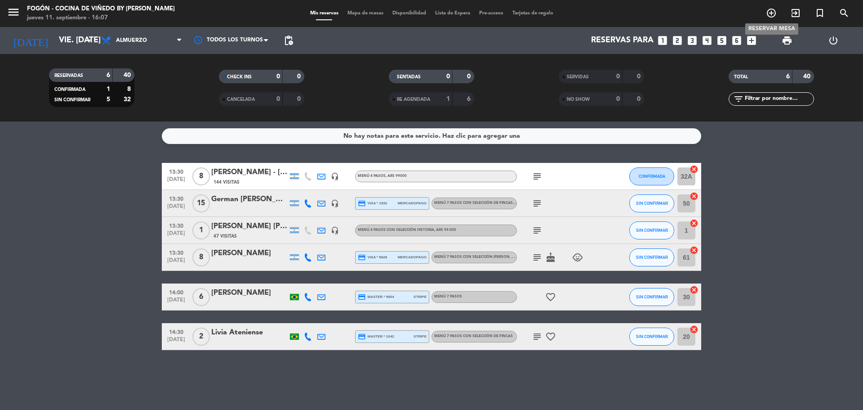
click at [771, 9] on icon "add_circle_outline" at bounding box center [771, 13] width 11 height 11
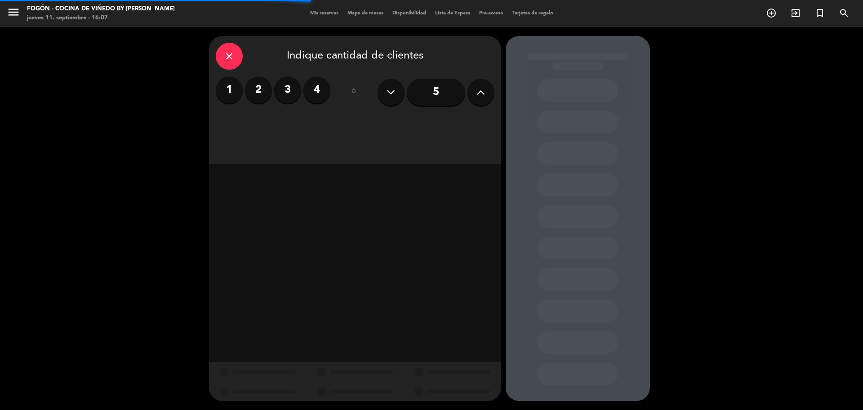
click at [481, 99] on button at bounding box center [481, 92] width 27 height 27
click at [481, 98] on icon at bounding box center [481, 91] width 9 height 13
click at [481, 97] on icon at bounding box center [481, 91] width 9 height 13
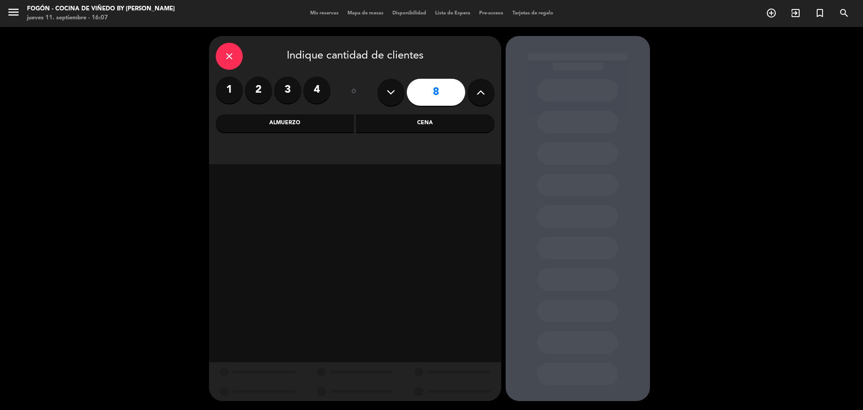
click at [481, 97] on icon at bounding box center [481, 91] width 9 height 13
type input "9"
click at [305, 112] on div "close Indique cantidad de clientes 1 2 3 4 ó 9 Almuerzo Cena" at bounding box center [355, 100] width 292 height 128
click at [304, 118] on div "Almuerzo" at bounding box center [285, 123] width 139 height 18
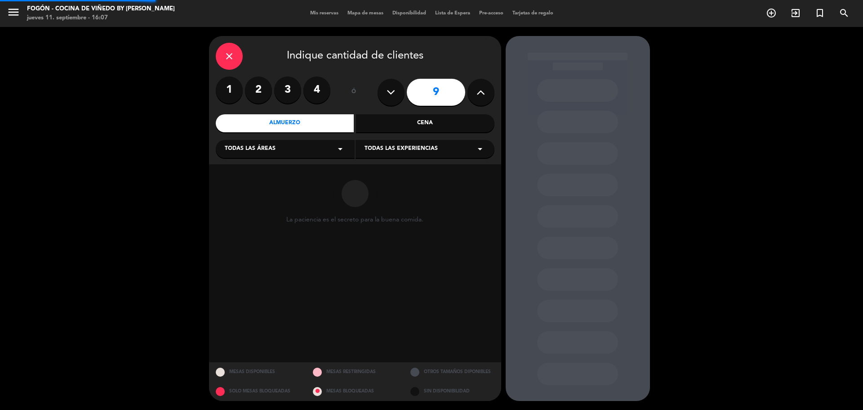
click at [281, 152] on div "Todas las áreas arrow_drop_down" at bounding box center [285, 149] width 139 height 18
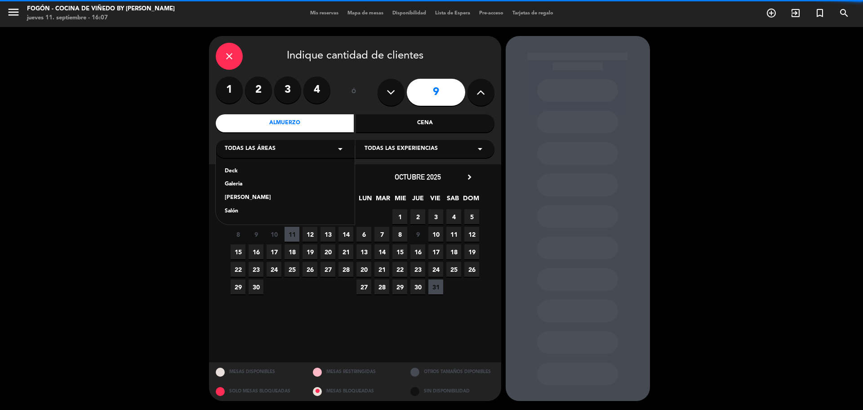
click at [231, 208] on div "Salón" at bounding box center [285, 211] width 121 height 9
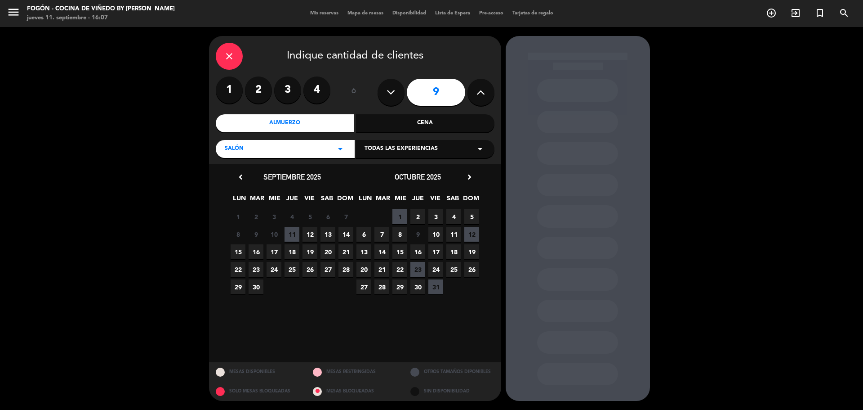
click at [436, 254] on span "17" at bounding box center [436, 251] width 15 height 15
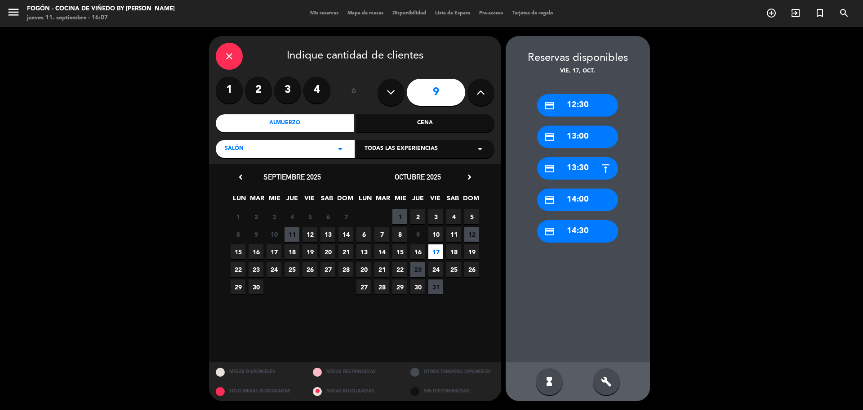
click at [590, 166] on div "credit_card 13:30" at bounding box center [577, 168] width 81 height 22
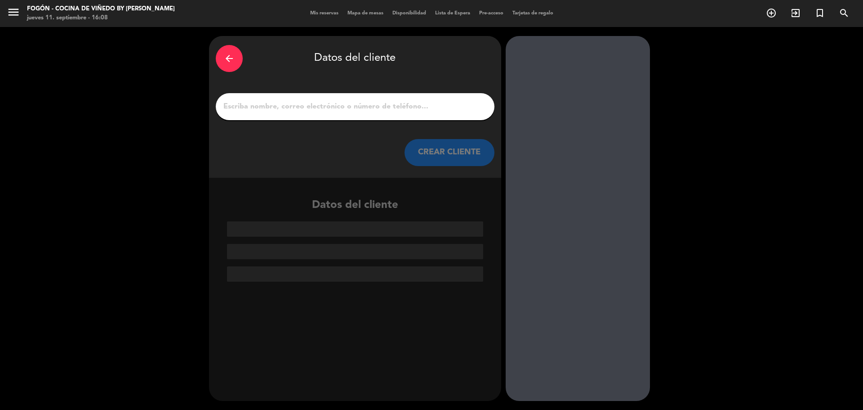
click at [249, 111] on input "1" at bounding box center [355, 106] width 265 height 13
paste input "Sra. [PERSON_NAME] [PERSON_NAME]"
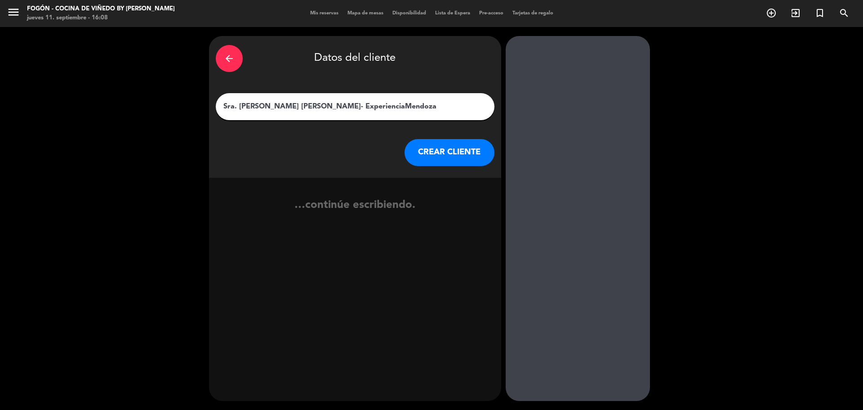
type input "Sra. [PERSON_NAME] [PERSON_NAME]- ExperienciaMendoza"
click at [413, 151] on button "CREAR CLIENTE" at bounding box center [450, 152] width 90 height 27
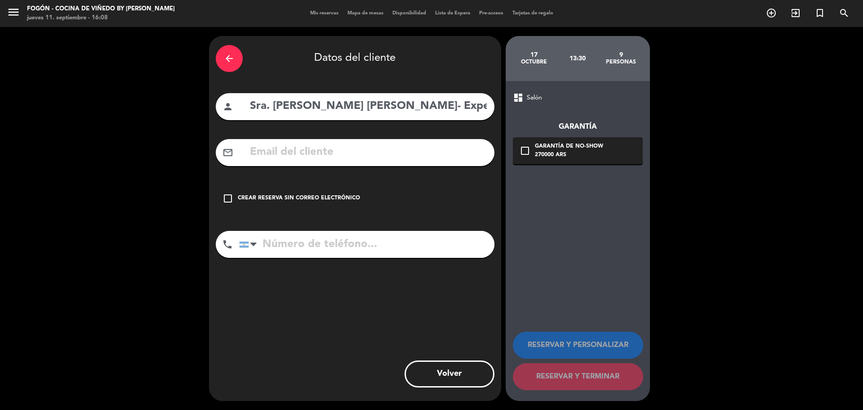
click at [270, 196] on div "Crear reserva sin correo electrónico" at bounding box center [299, 198] width 122 height 9
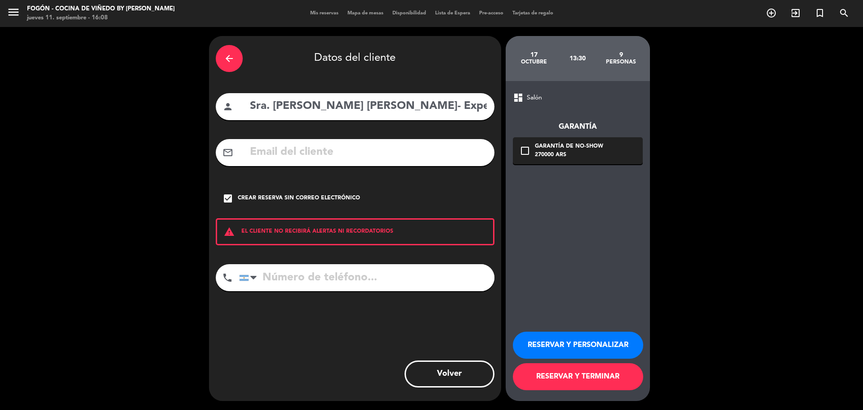
drag, startPoint x: 255, startPoint y: 192, endPoint x: 261, endPoint y: 166, distance: 26.9
click at [255, 192] on div "check_box Crear reserva sin correo electrónico" at bounding box center [355, 198] width 279 height 27
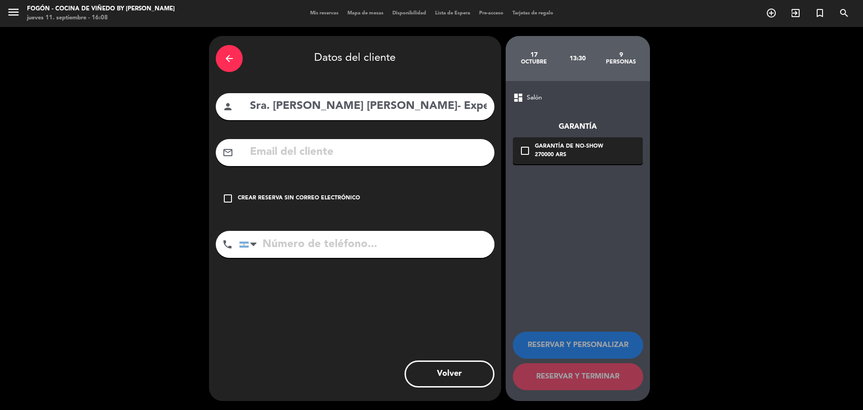
click at [268, 149] on input "text" at bounding box center [368, 152] width 239 height 18
paste input "[EMAIL_ADDRESS][DOMAIN_NAME]"
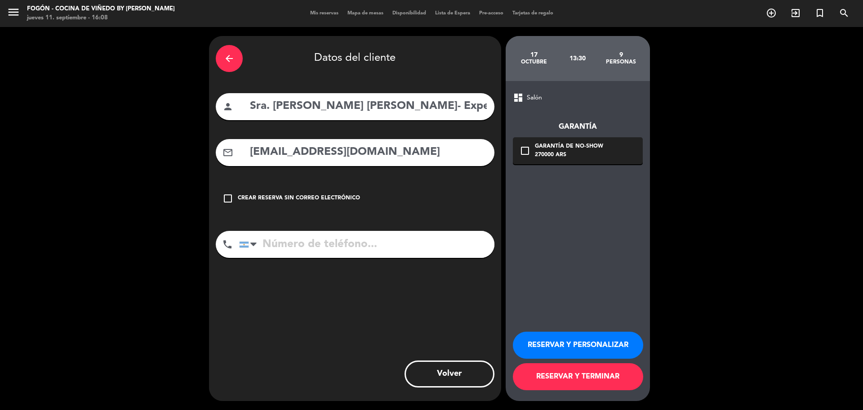
type input "[EMAIL_ADDRESS][DOMAIN_NAME]"
click at [339, 242] on input "tel" at bounding box center [366, 244] width 255 height 27
paste input "[PHONE_NUMBER]"
type input "[PHONE_NUMBER]"
click at [567, 378] on button "RESERVAR Y TERMINAR" at bounding box center [578, 376] width 130 height 27
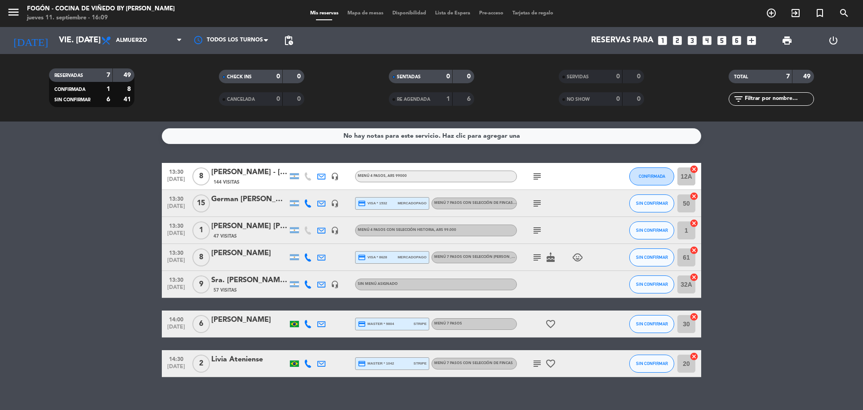
click at [257, 282] on div "Sra. [PERSON_NAME] [PERSON_NAME]- ExperienciaMendoza" at bounding box center [249, 280] width 76 height 12
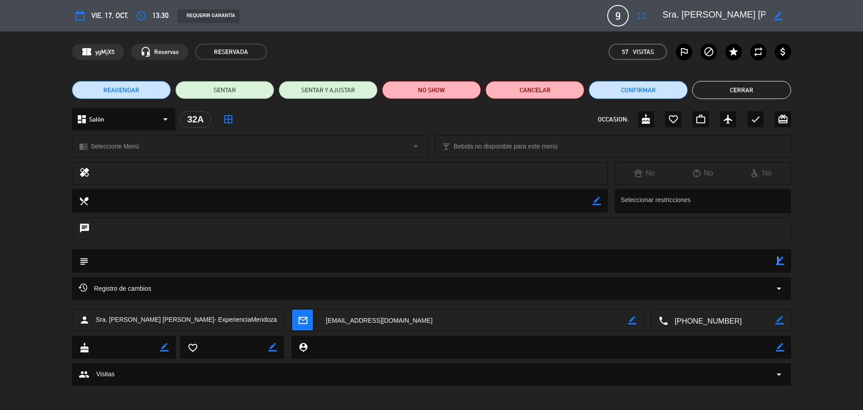
drag, startPoint x: 777, startPoint y: 256, endPoint x: 782, endPoint y: 259, distance: 5.5
click at [779, 257] on div "border_color" at bounding box center [780, 260] width 9 height 23
click at [783, 259] on icon "border_color" at bounding box center [780, 260] width 9 height 9
click at [720, 259] on textarea at bounding box center [433, 260] width 688 height 23
click at [781, 263] on icon at bounding box center [780, 260] width 9 height 9
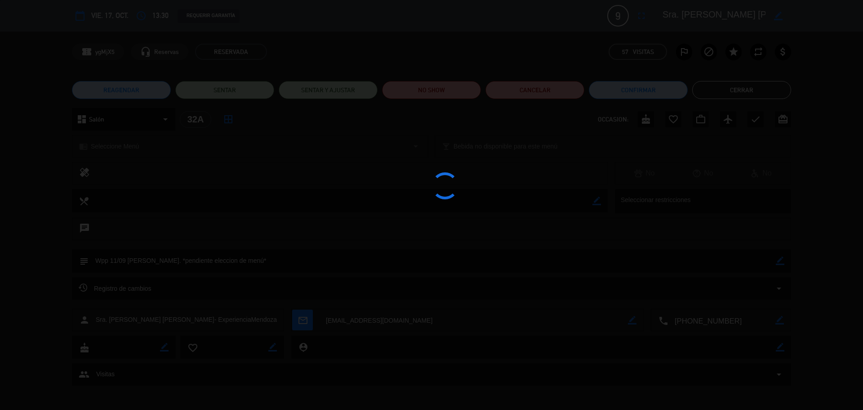
type textarea "Wpp 11/09 [PERSON_NAME]. *pendiente eleccion de menú*"
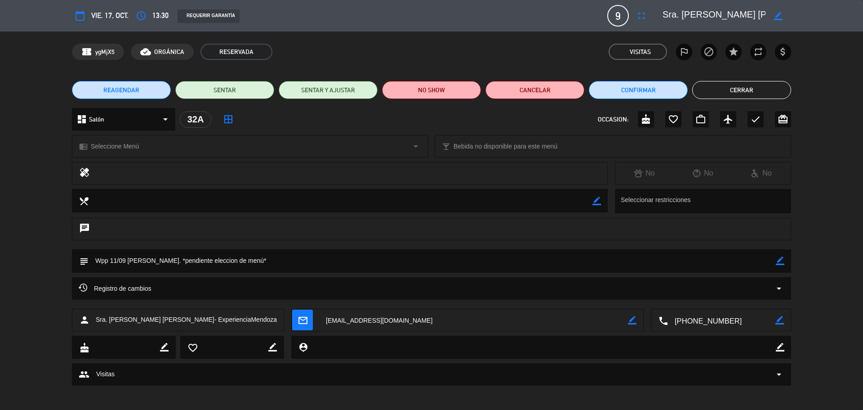
click at [708, 93] on button "Cerrar" at bounding box center [742, 90] width 99 height 18
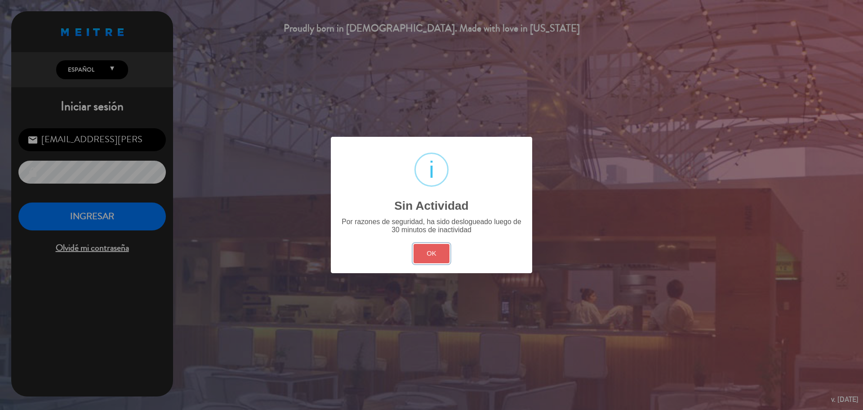
click at [424, 251] on button "OK" at bounding box center [432, 253] width 36 height 19
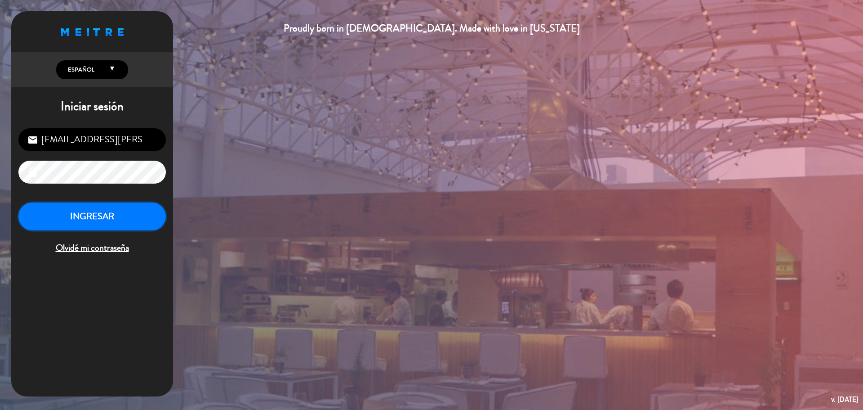
click at [93, 220] on button "INGRESAR" at bounding box center [92, 216] width 148 height 28
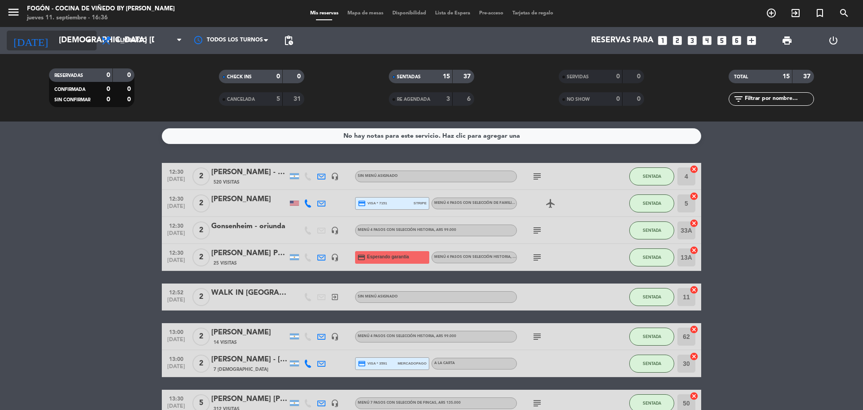
click at [67, 45] on input "[DEMOGRAPHIC_DATA] [DATE]" at bounding box center [106, 40] width 104 height 18
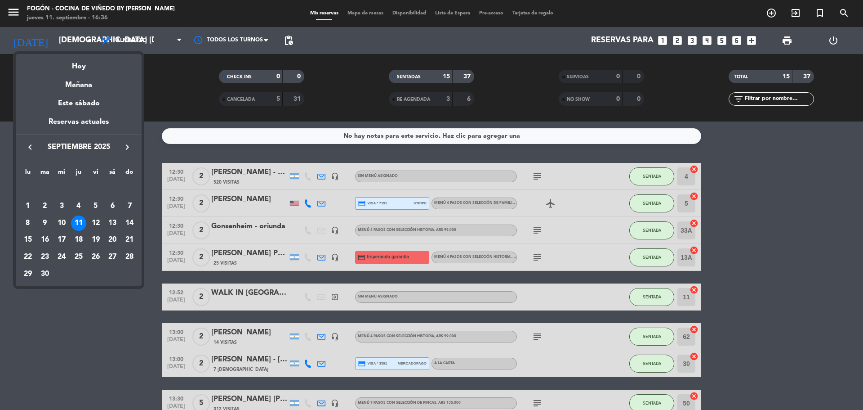
click at [126, 148] on icon "keyboard_arrow_right" at bounding box center [127, 147] width 11 height 11
click at [98, 236] on div "17" at bounding box center [95, 239] width 15 height 15
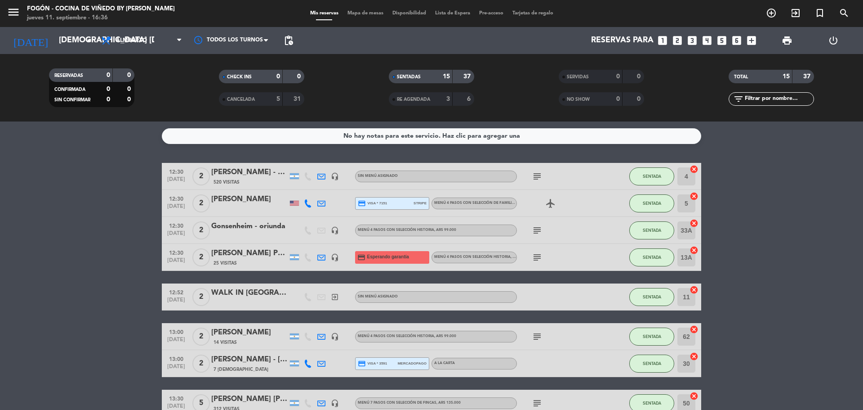
type input "vie. [DATE]"
